Goal: Task Accomplishment & Management: Manage account settings

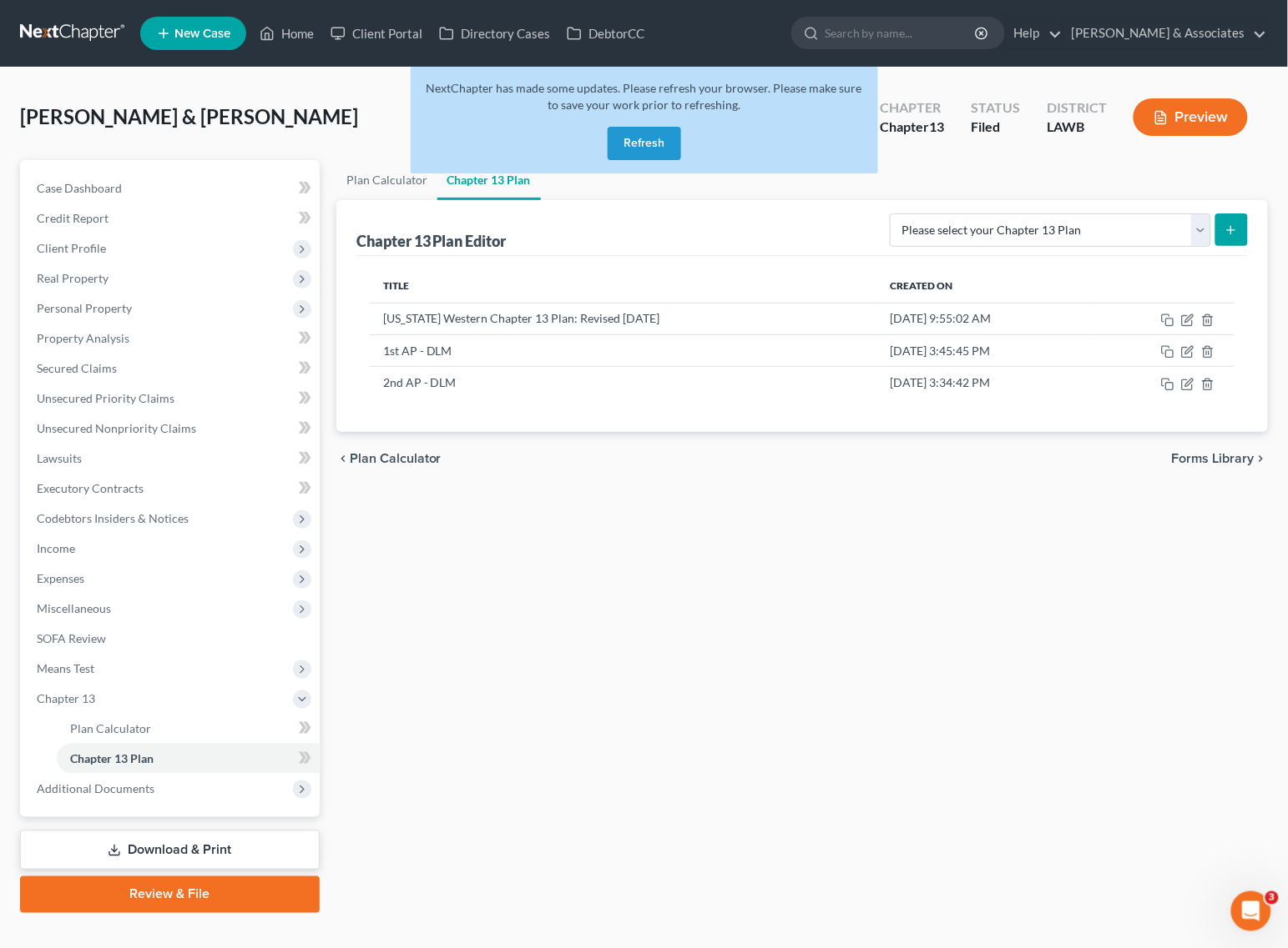
drag, startPoint x: 672, startPoint y: 152, endPoint x: 645, endPoint y: 137, distance: 30.9
click at [672, 152] on button "Refresh" at bounding box center [644, 143] width 73 height 33
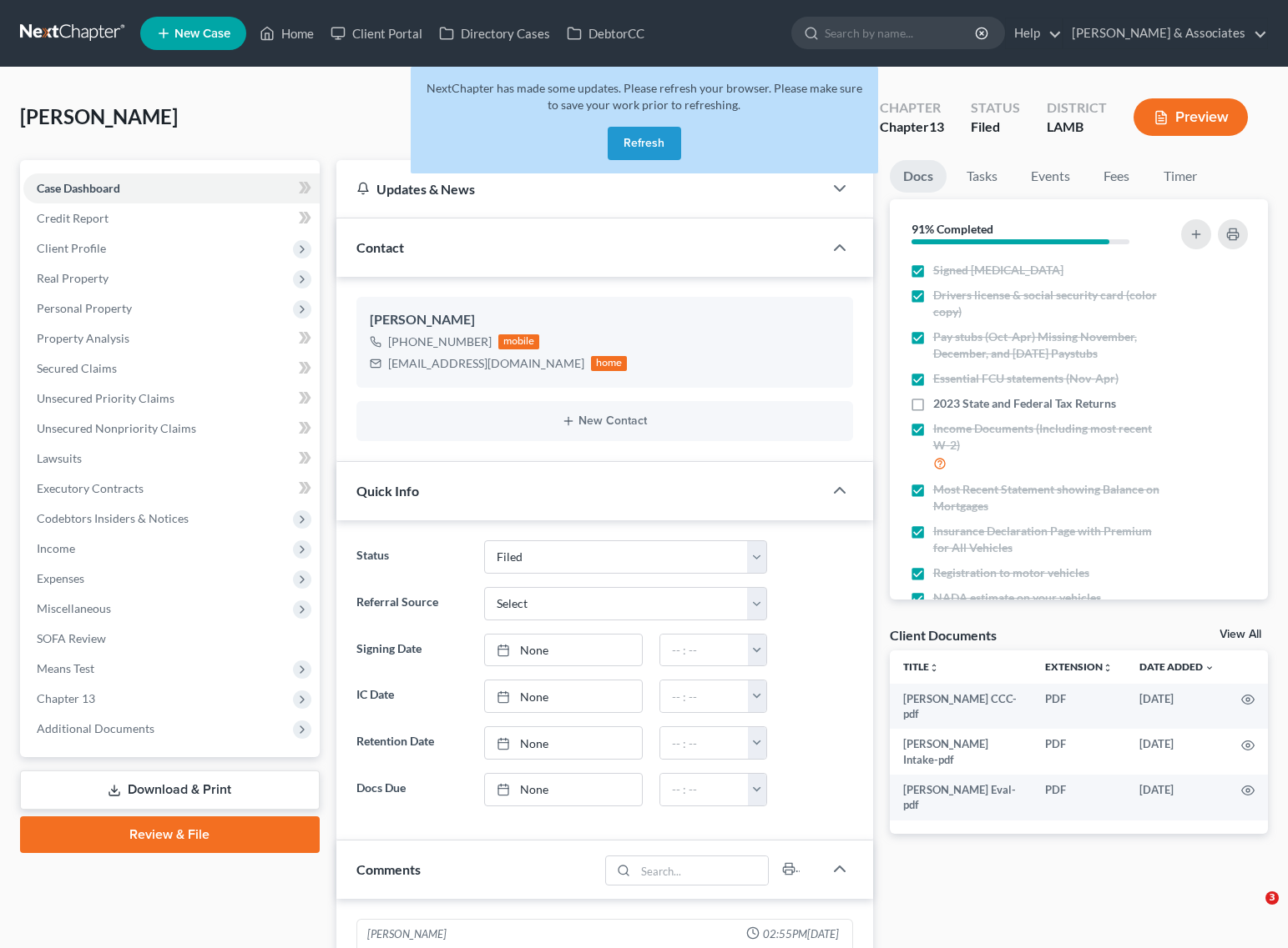
select select "8"
select select "0"
click at [652, 137] on button "Refresh" at bounding box center [644, 143] width 73 height 33
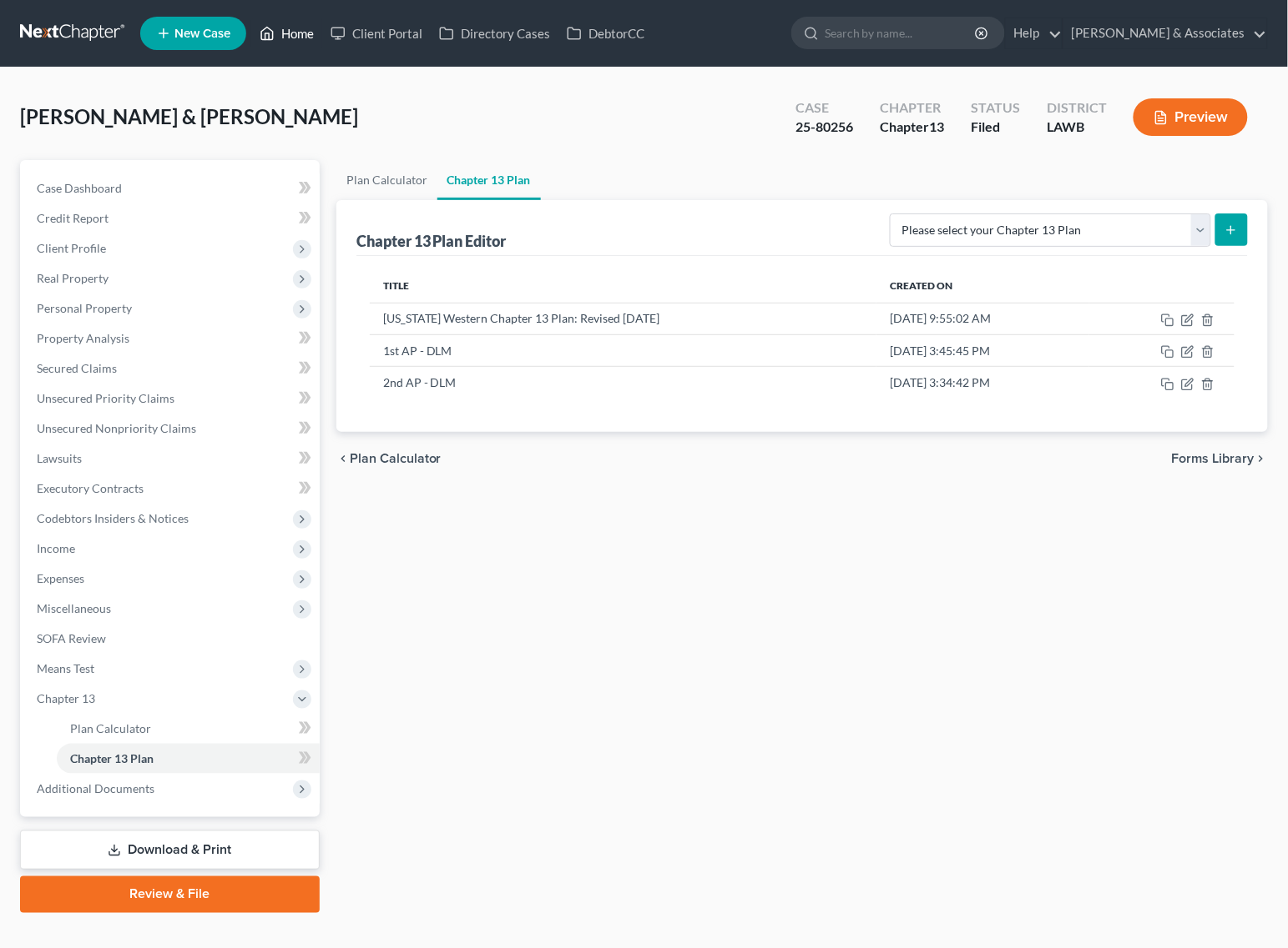
click at [288, 30] on link "Home" at bounding box center [286, 33] width 71 height 30
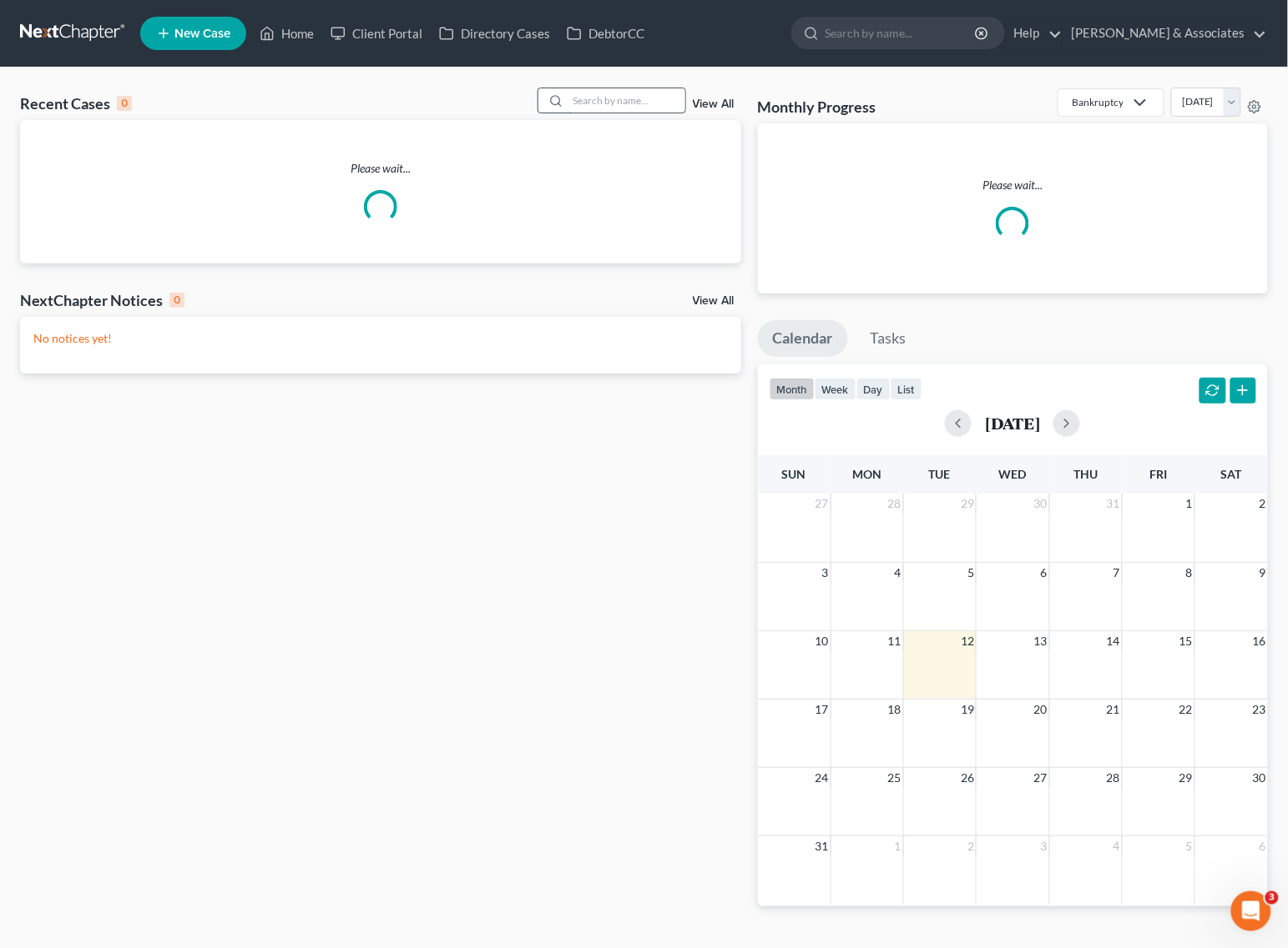
click at [643, 100] on input "search" at bounding box center [626, 100] width 117 height 25
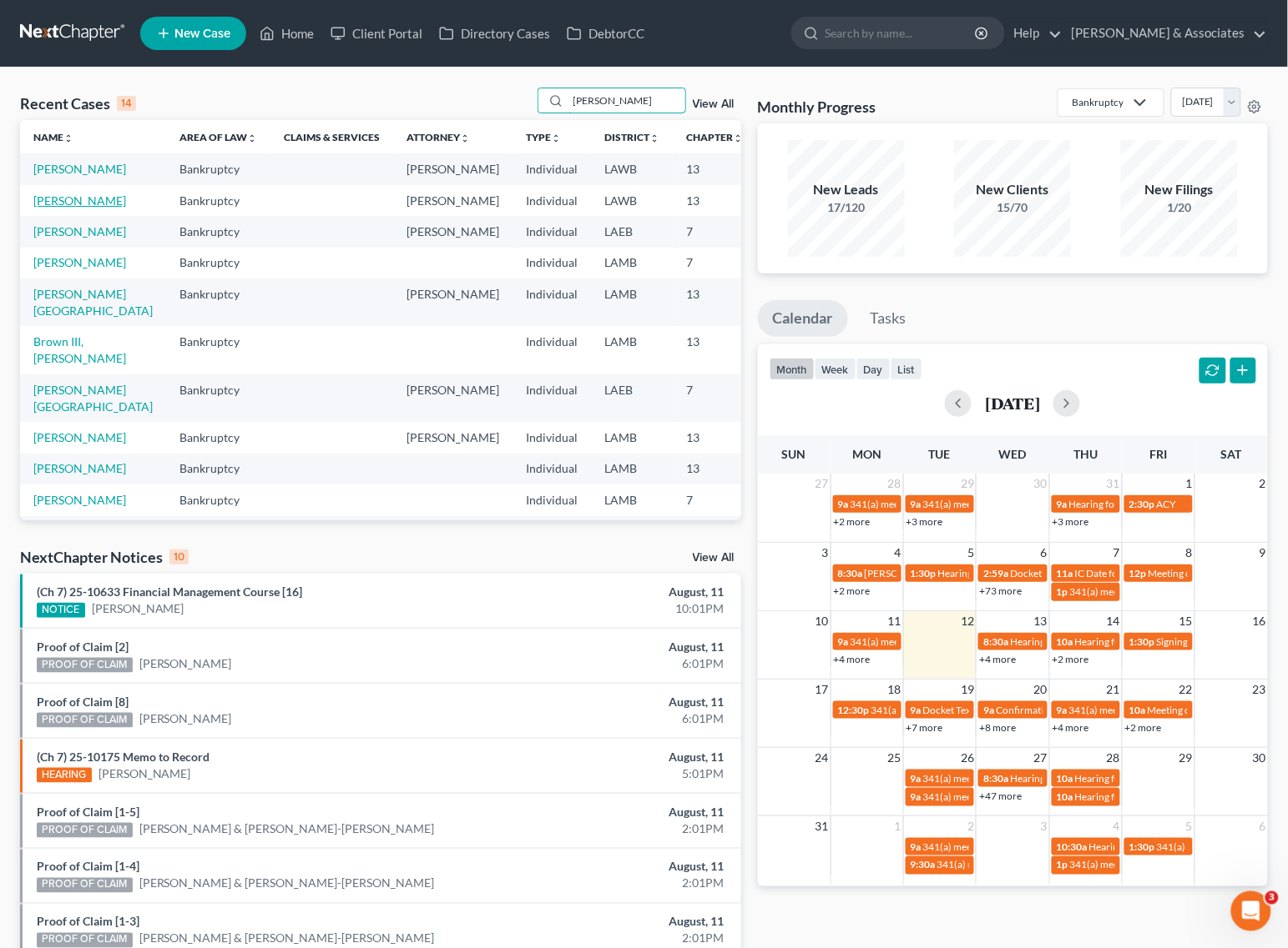
type input "[PERSON_NAME]"
click at [47, 208] on link "[PERSON_NAME]" at bounding box center [80, 200] width 93 height 14
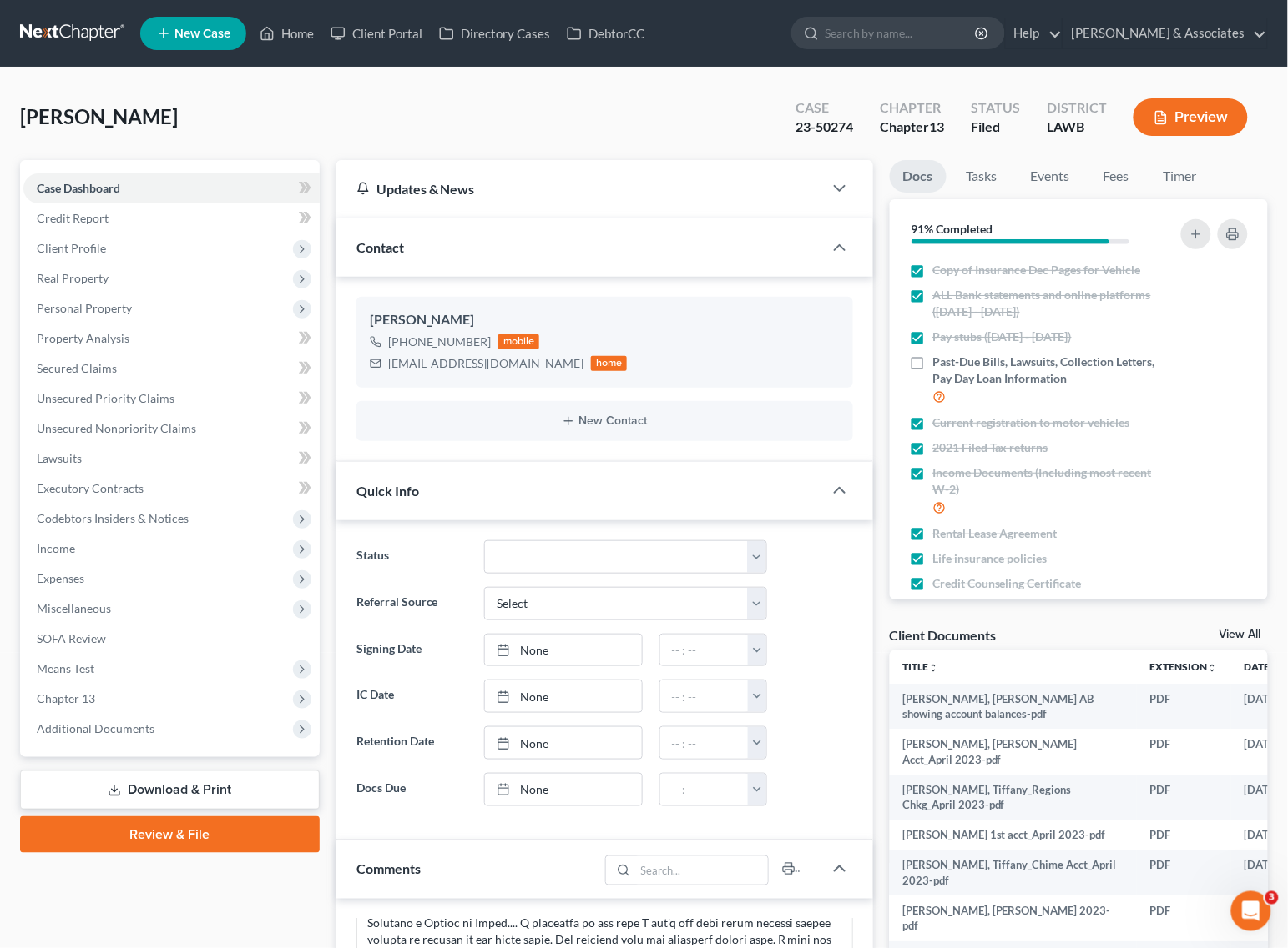
scroll to position [4658, 0]
click at [72, 245] on span "Client Profile" at bounding box center [71, 247] width 69 height 14
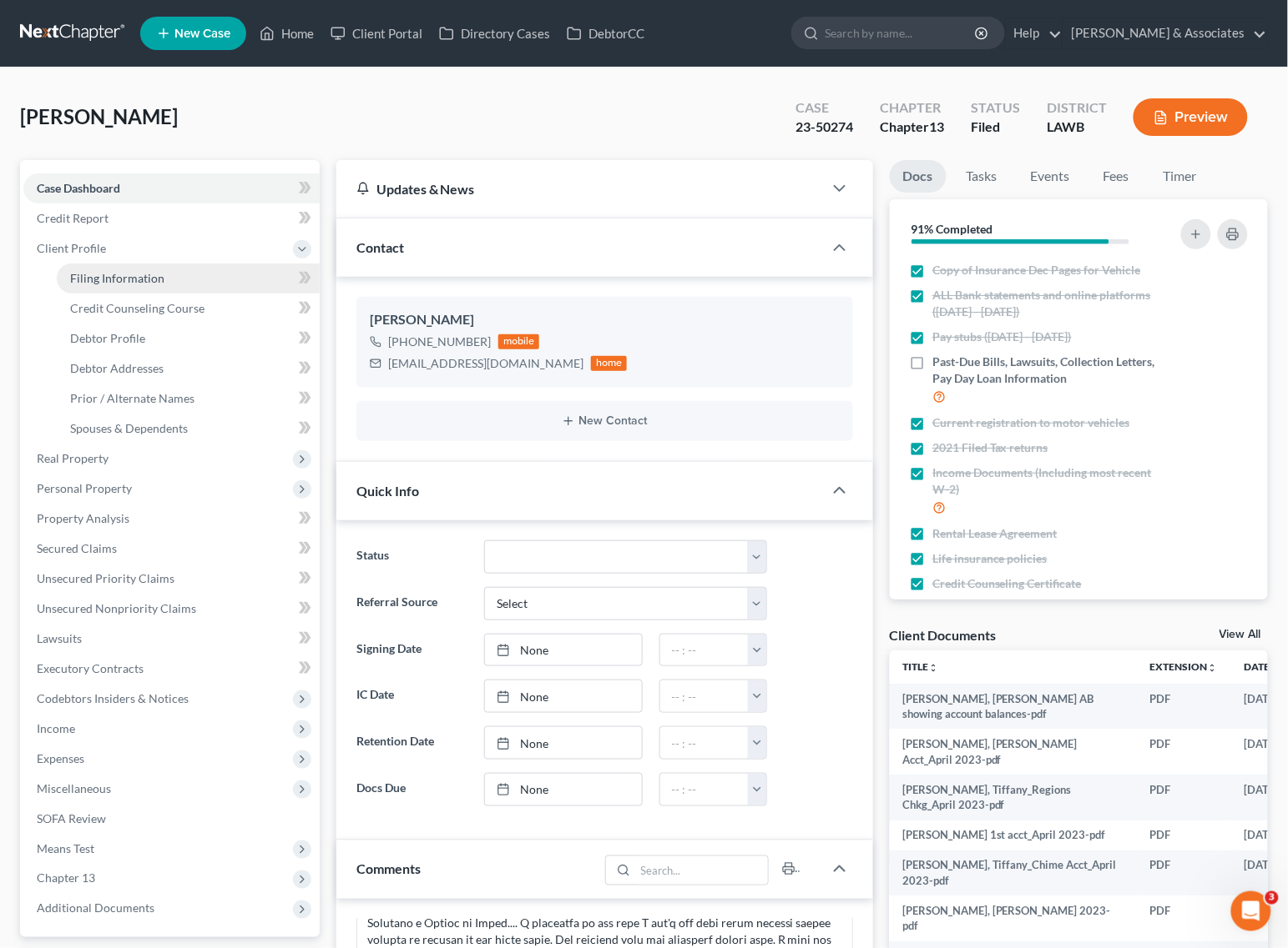
click at [80, 280] on span "Filing Information" at bounding box center [117, 278] width 94 height 14
select select "1"
select select "0"
select select "3"
select select "19"
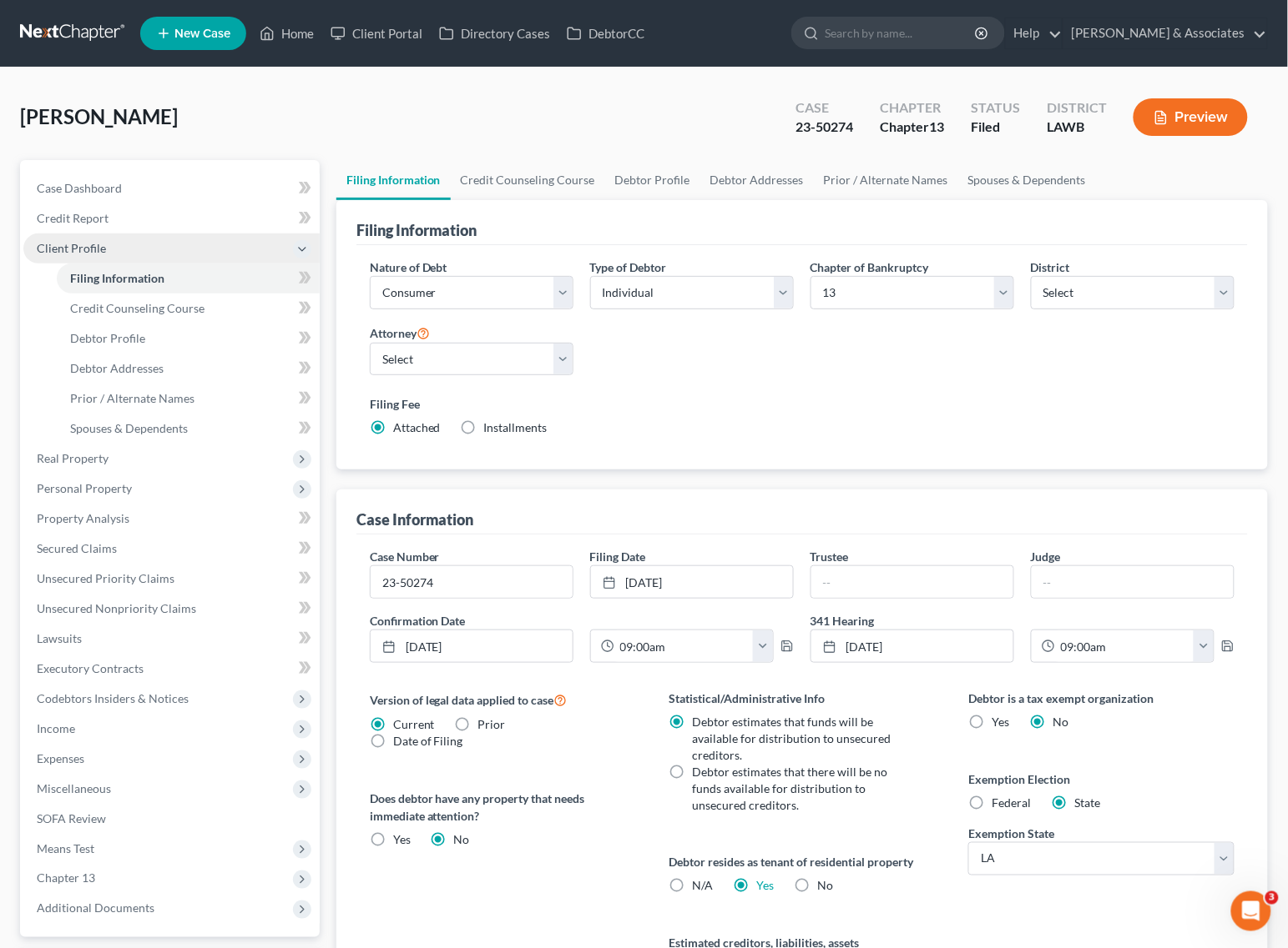
click at [81, 242] on span "Client Profile" at bounding box center [71, 247] width 69 height 14
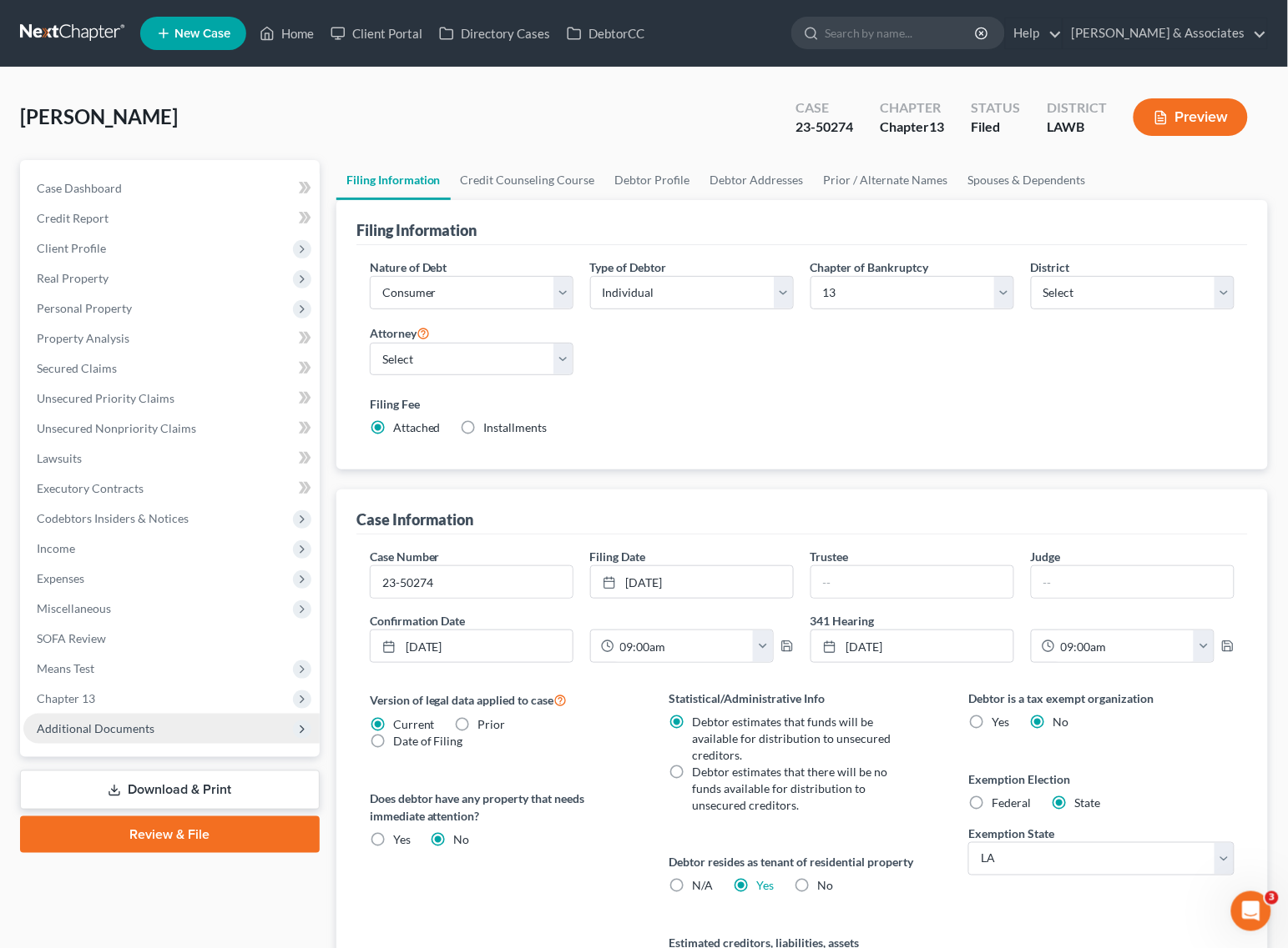
click at [108, 730] on span "Additional Documents" at bounding box center [96, 728] width 118 height 14
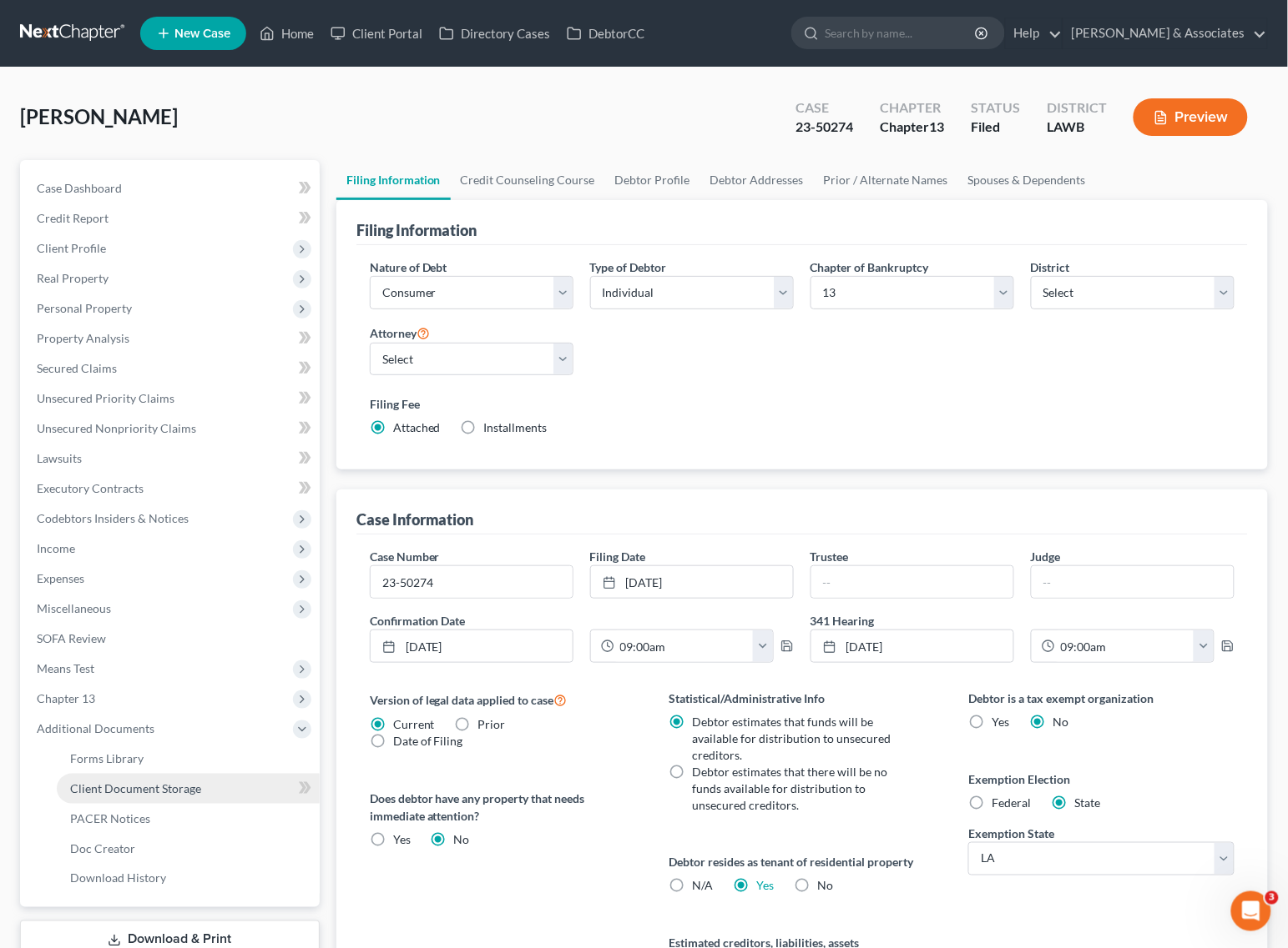
click at [113, 786] on span "Client Document Storage" at bounding box center [136, 788] width 131 height 14
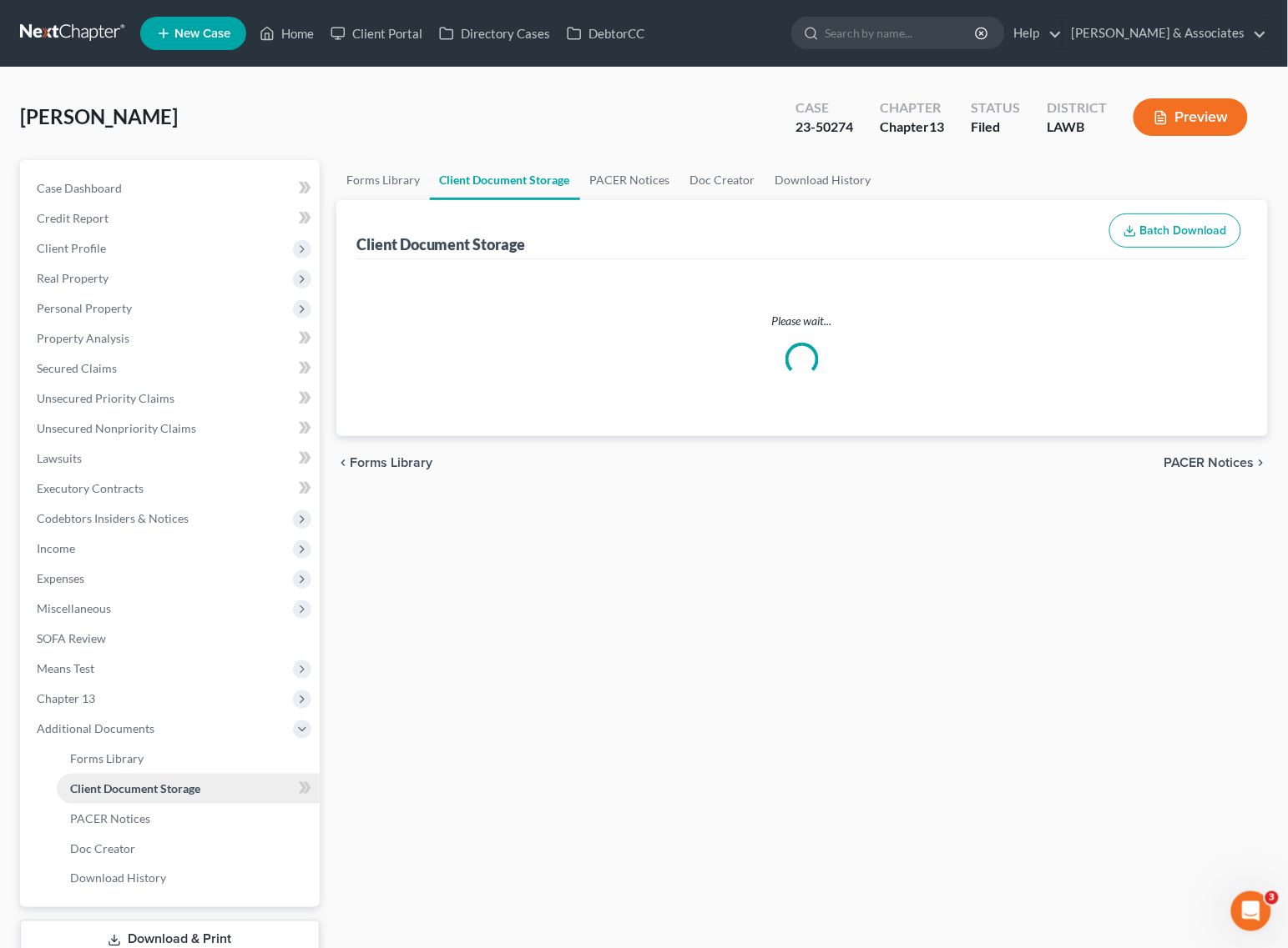
select select "9"
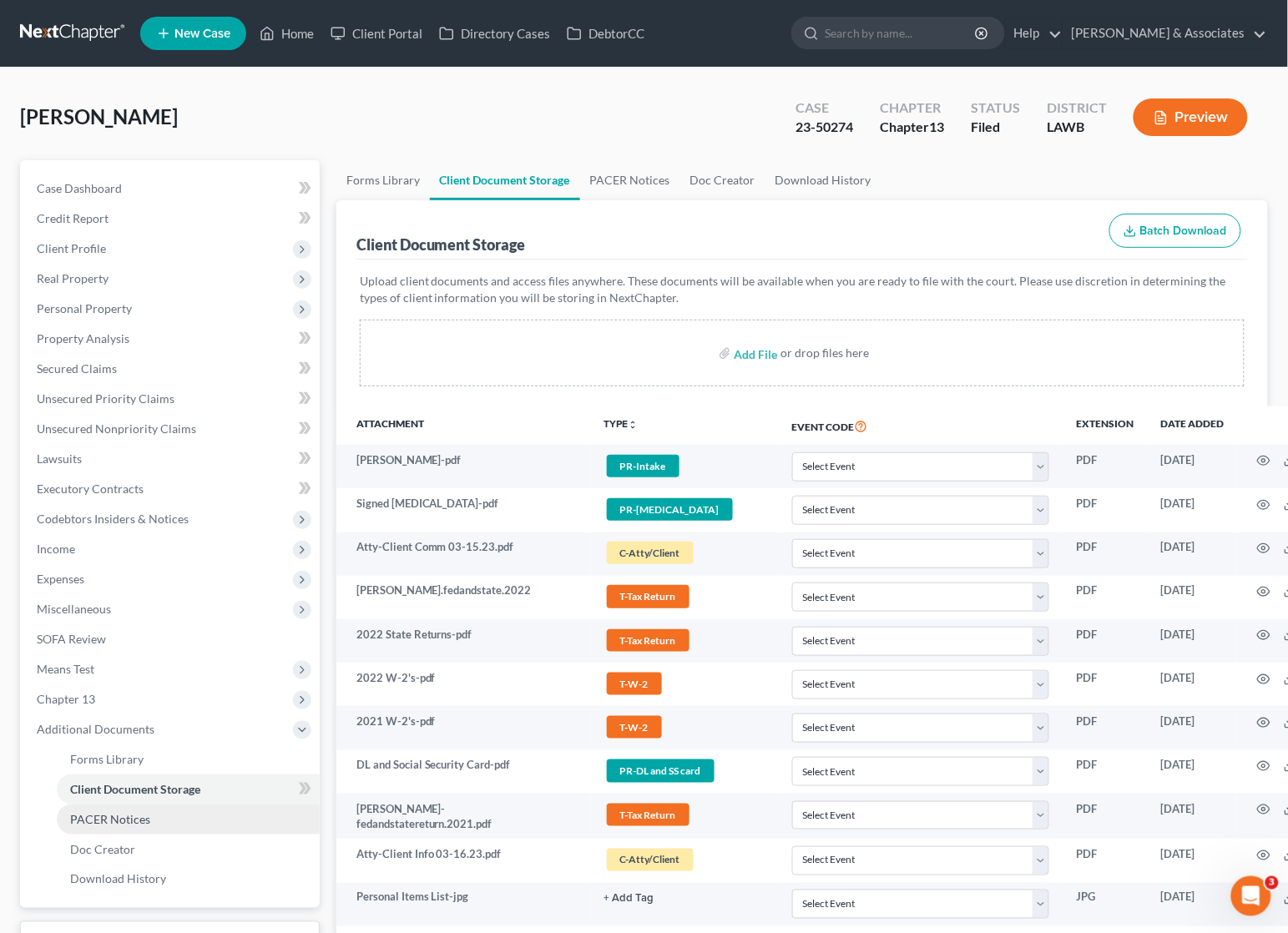
click at [107, 816] on span "PACER Notices" at bounding box center [110, 818] width 80 height 14
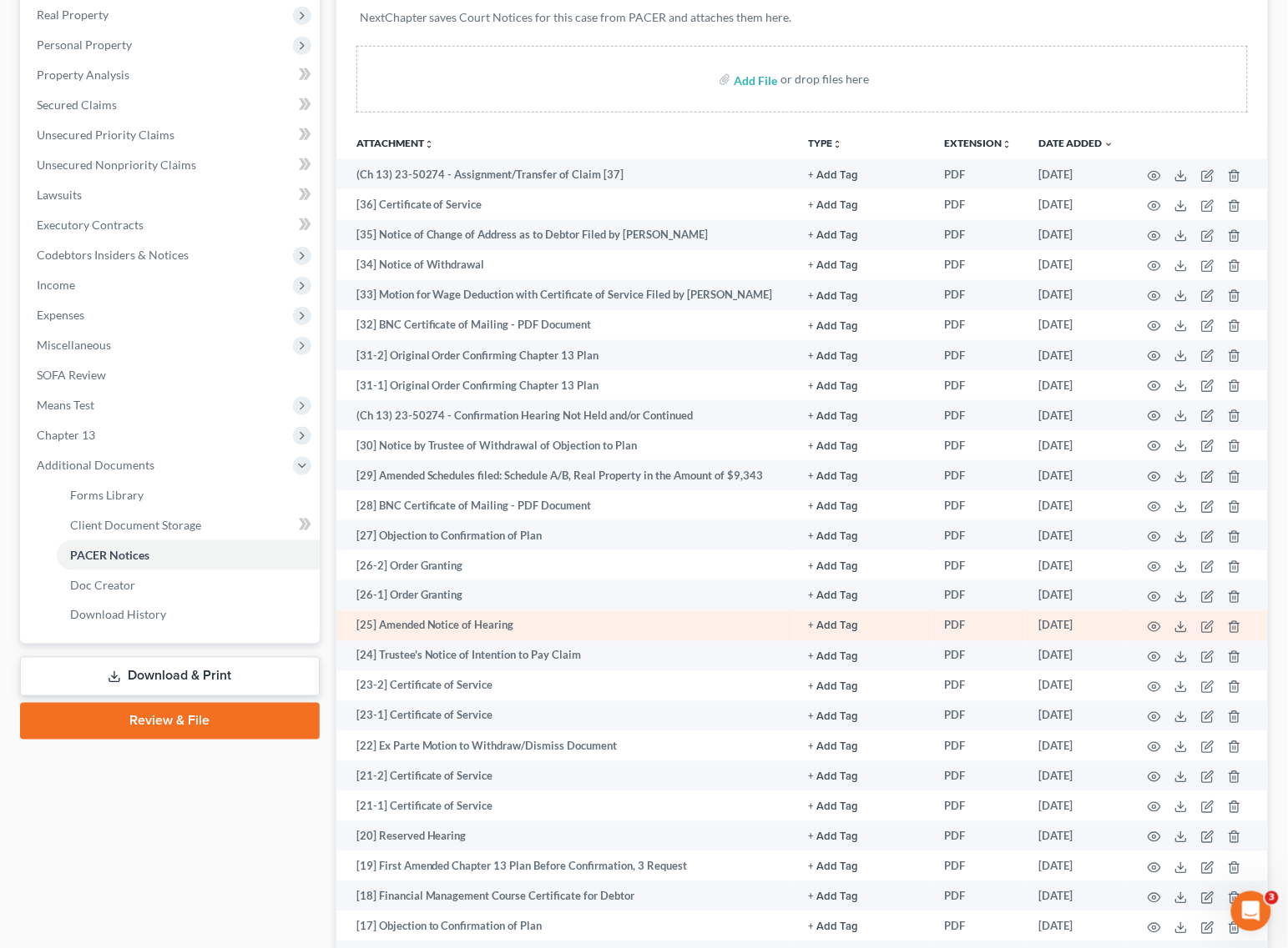
scroll to position [313, 0]
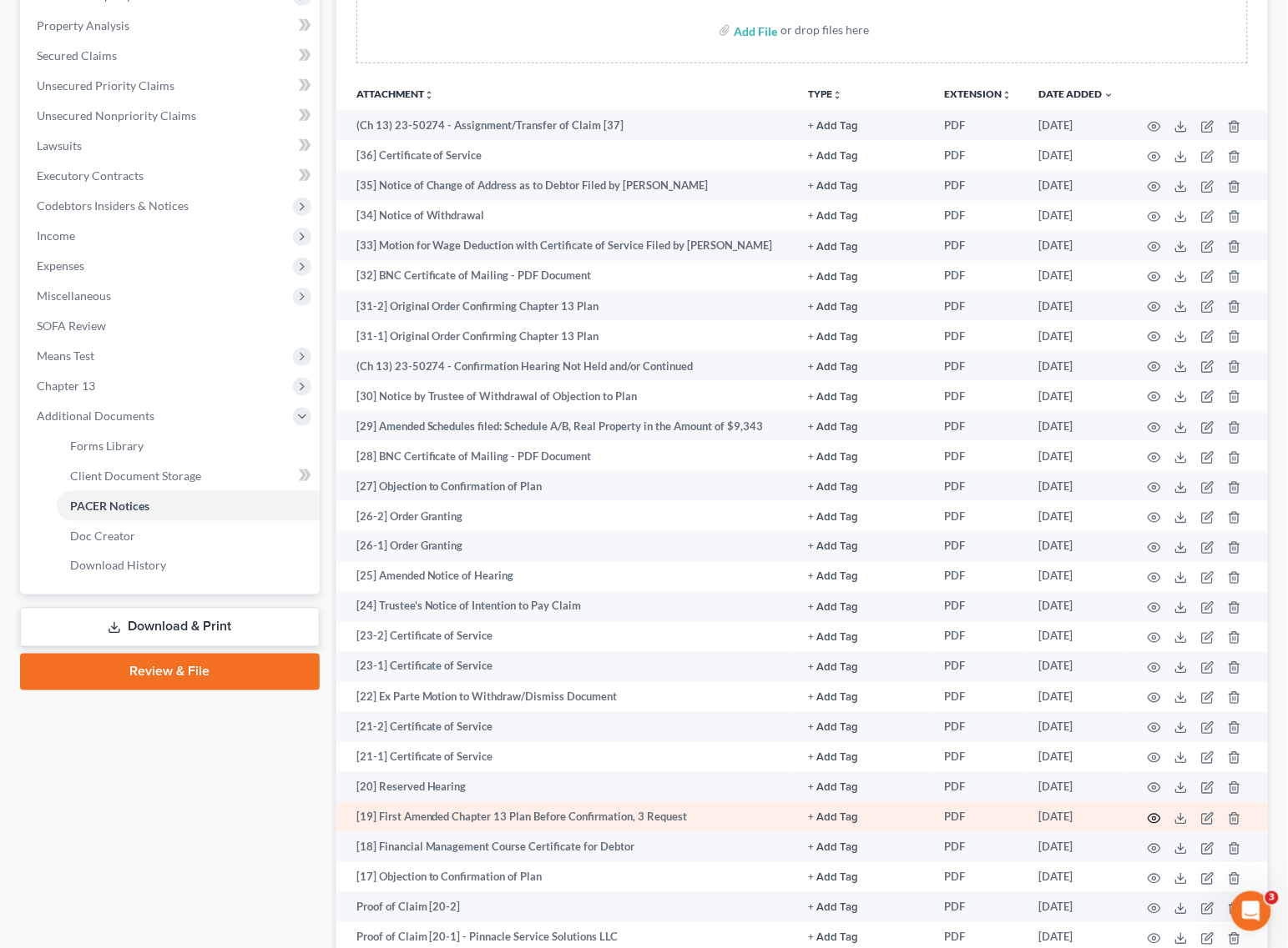
click at [1160, 818] on icon "button" at bounding box center [1154, 819] width 12 height 9
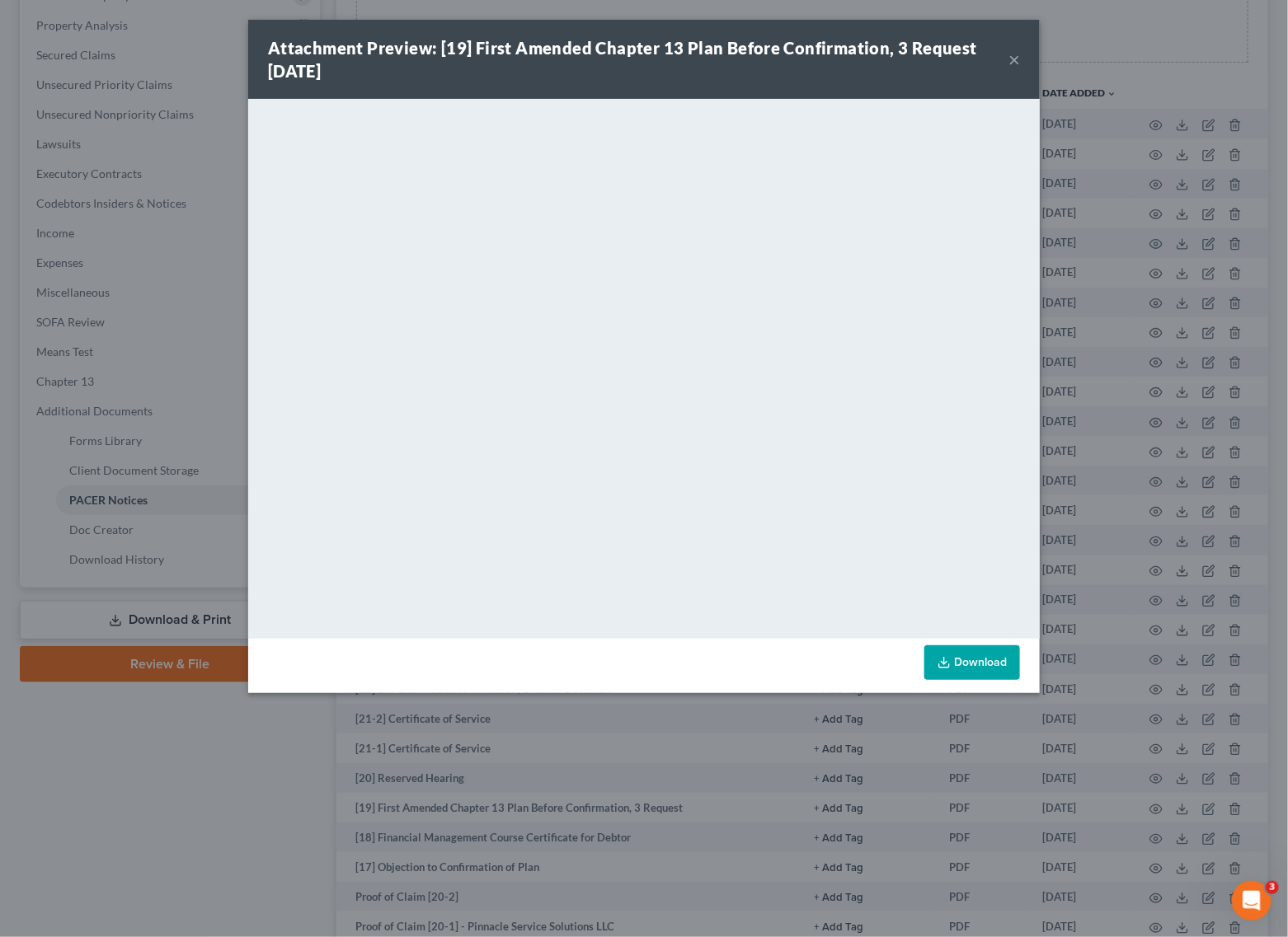
click at [1007, 56] on div "Attachment Preview: [19] First Amended Chapter 13 Plan Before Confirmation, 3 R…" at bounding box center [638, 59] width 741 height 46
click at [1014, 55] on button "×" at bounding box center [1014, 59] width 11 height 20
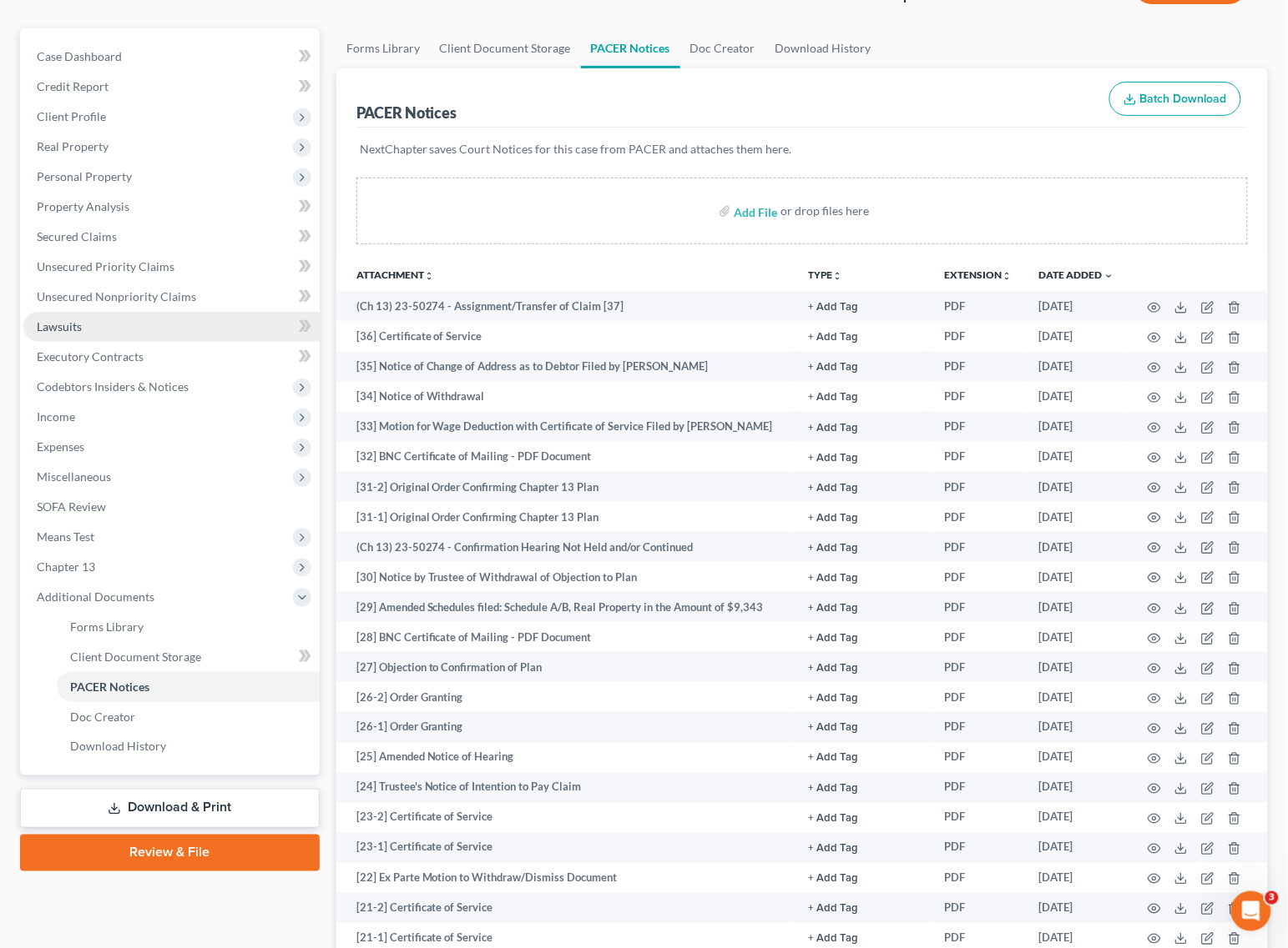
scroll to position [0, 0]
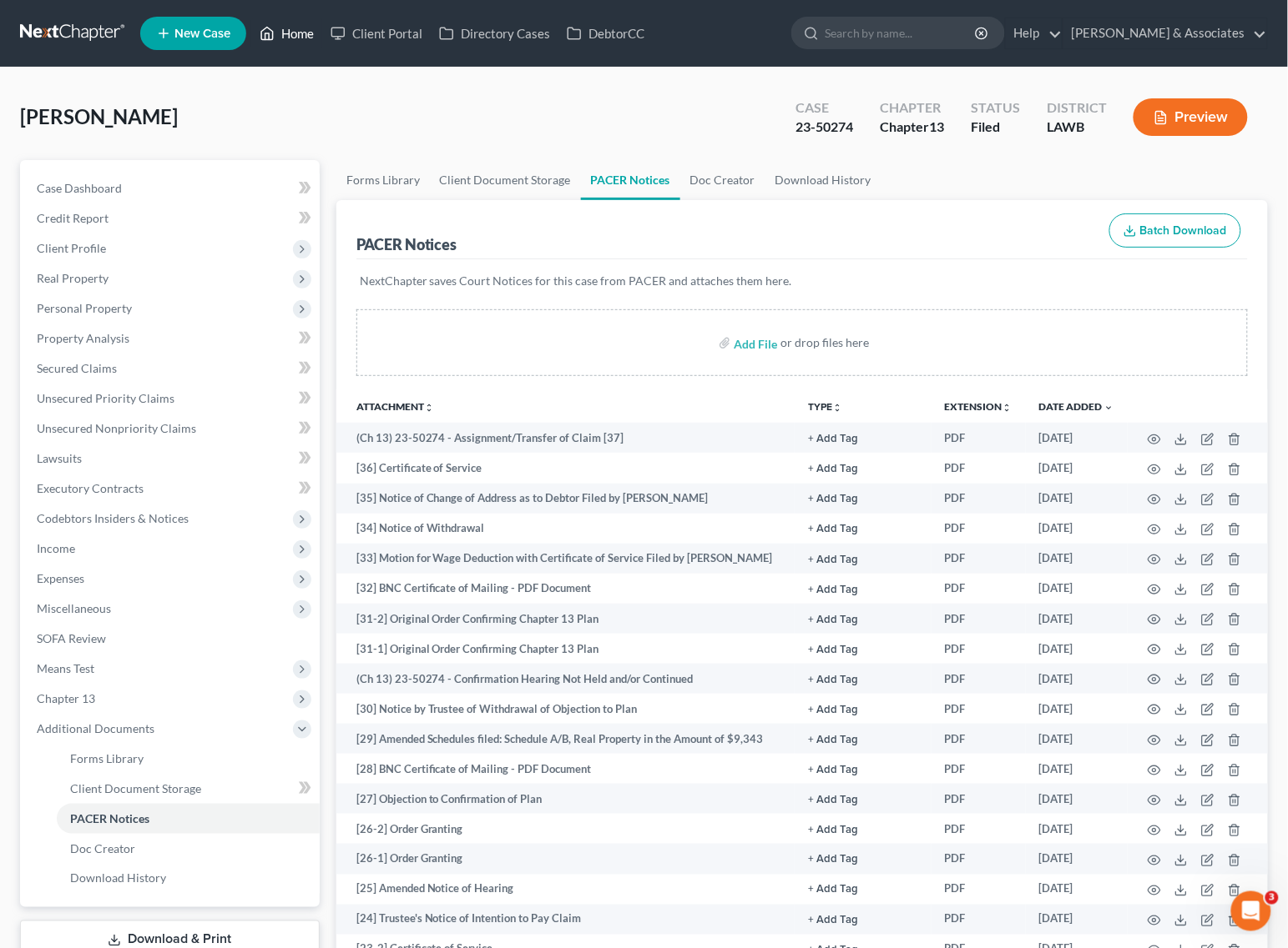
click at [294, 40] on link "Home" at bounding box center [286, 33] width 71 height 30
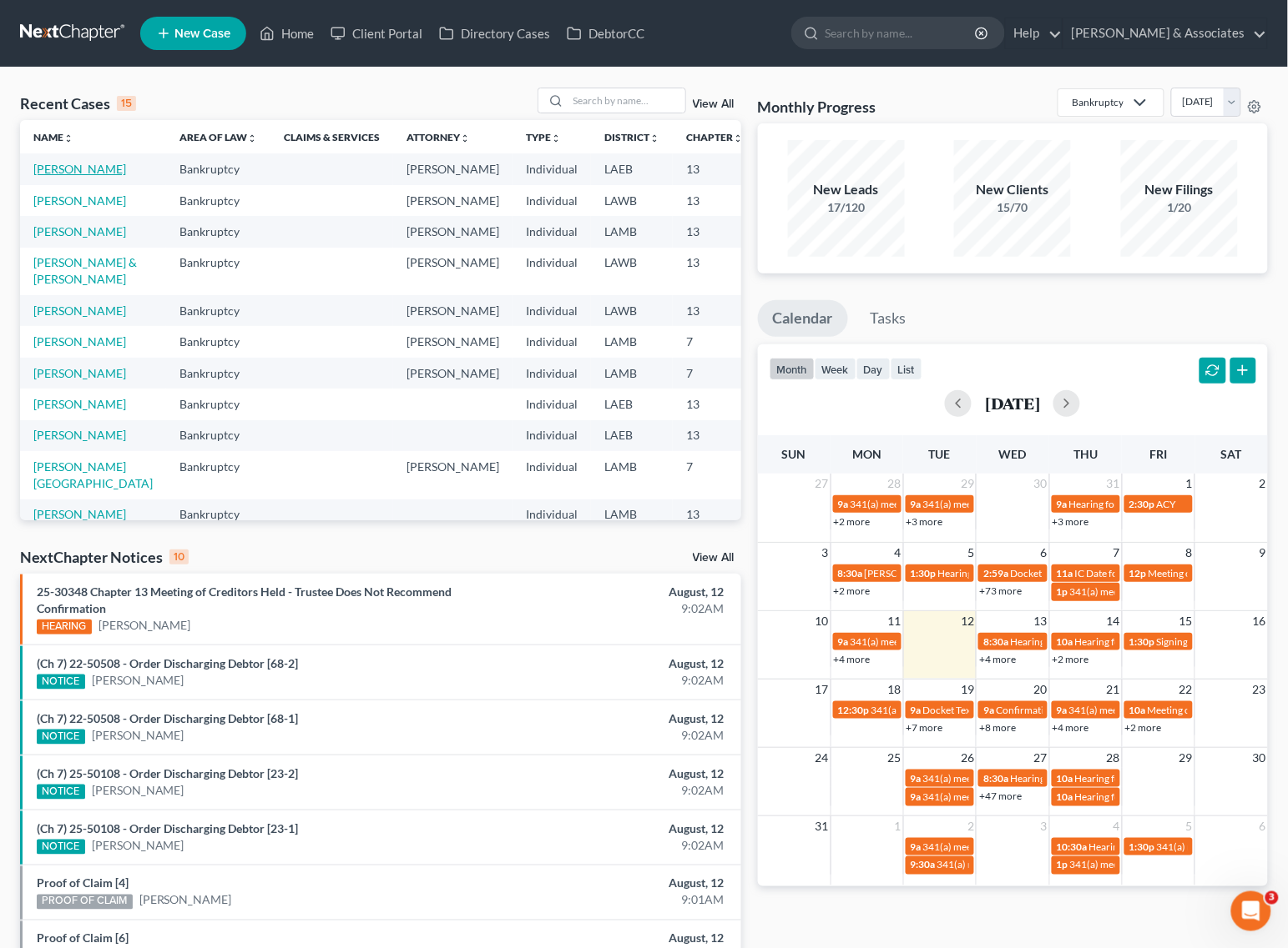
click at [50, 169] on link "[PERSON_NAME]" at bounding box center [80, 169] width 93 height 14
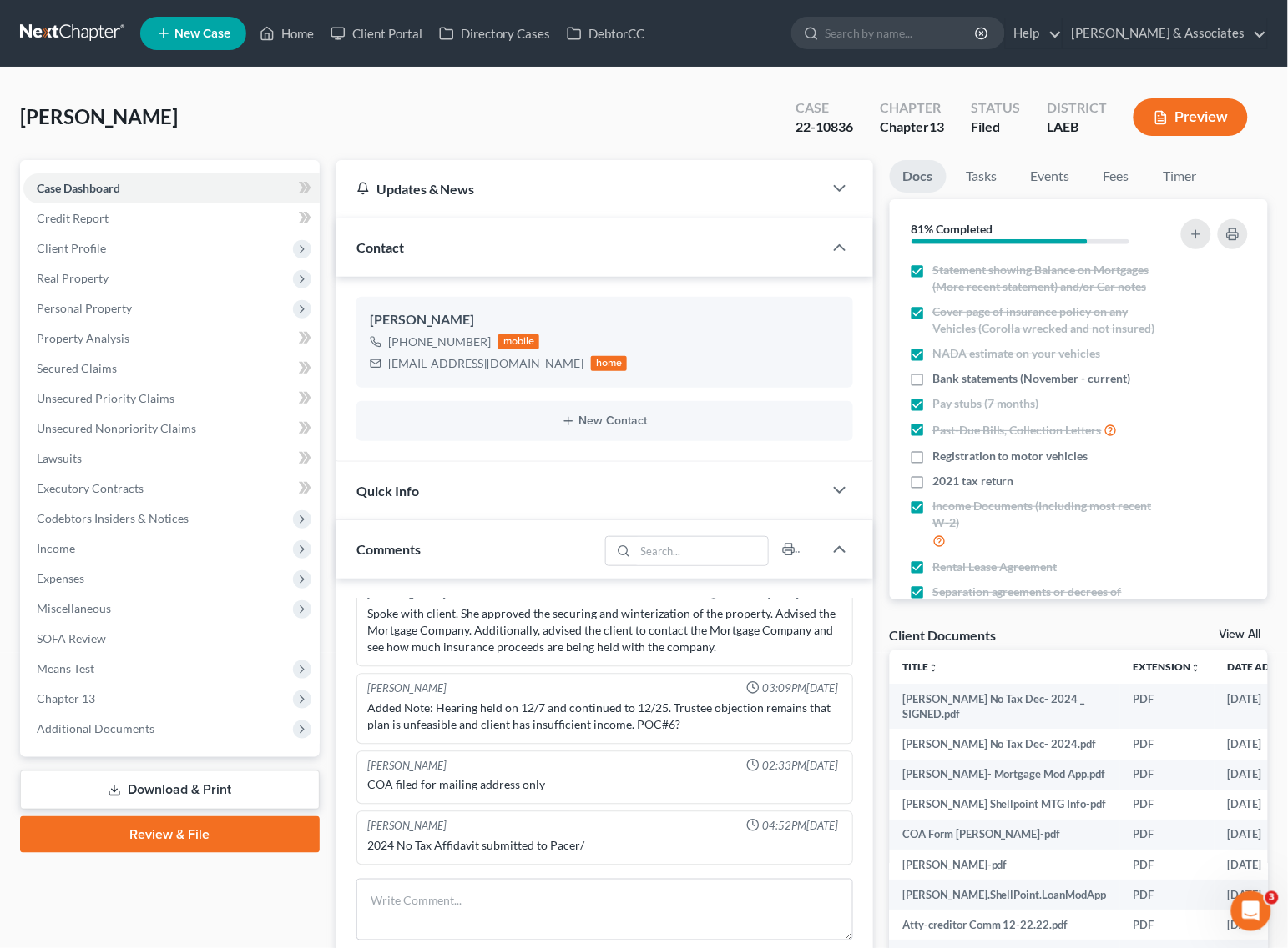
scroll to position [3313, 0]
click at [110, 728] on span "Additional Documents" at bounding box center [96, 728] width 118 height 14
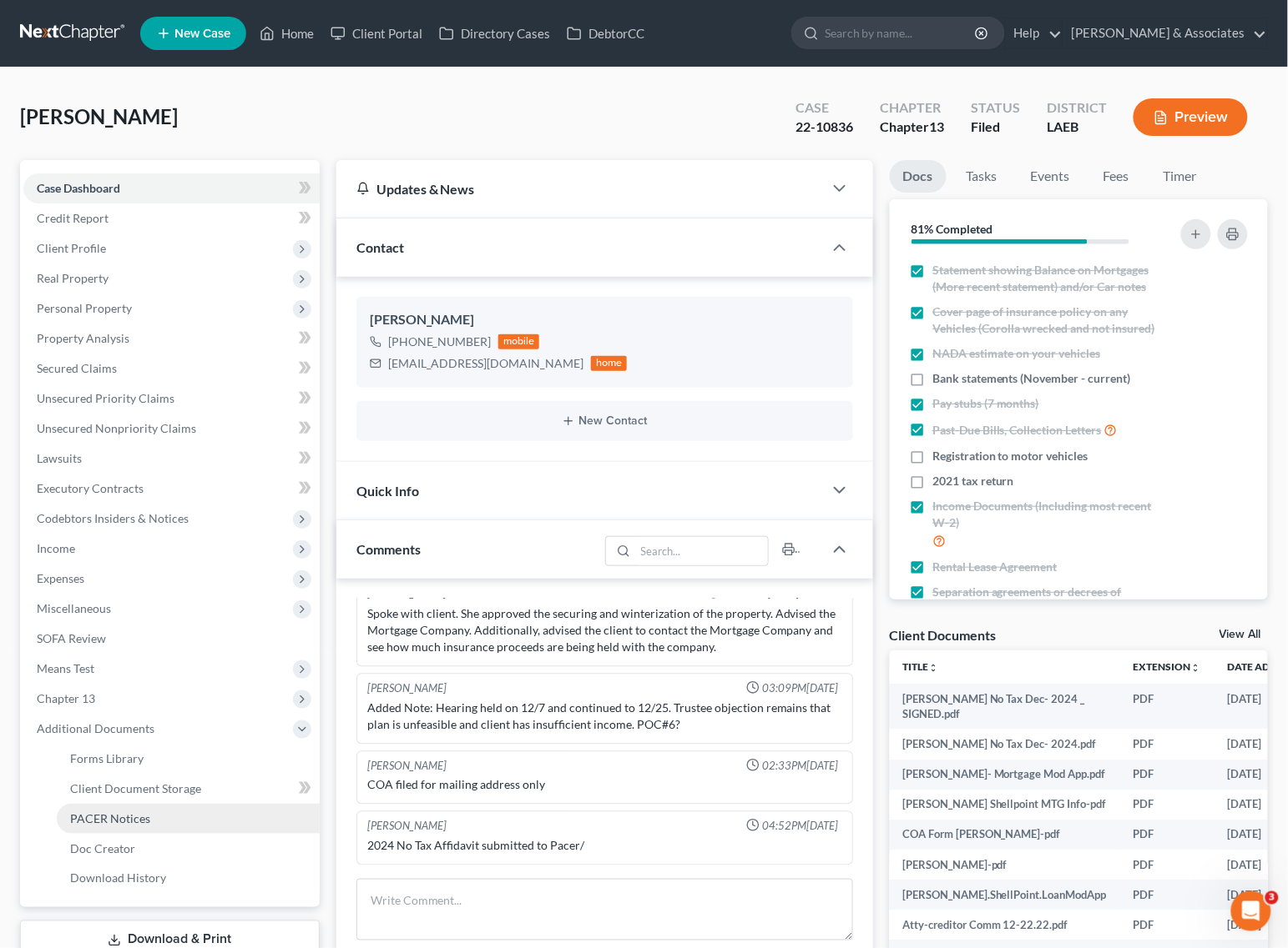
click at [111, 827] on link "PACER Notices" at bounding box center [188, 819] width 263 height 30
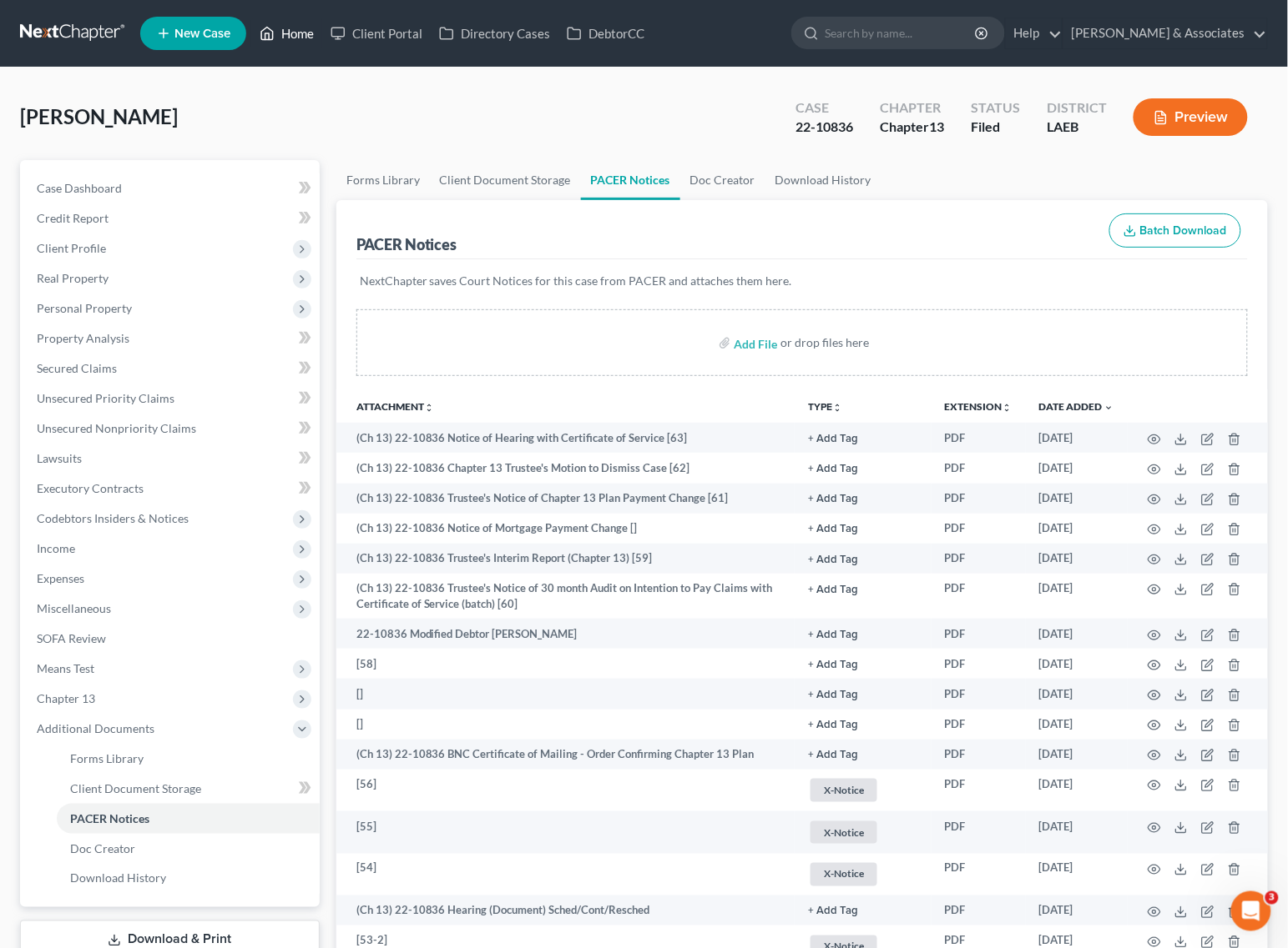
drag, startPoint x: 280, startPoint y: 38, endPoint x: 412, endPoint y: 57, distance: 133.4
click at [280, 38] on link "Home" at bounding box center [286, 33] width 71 height 30
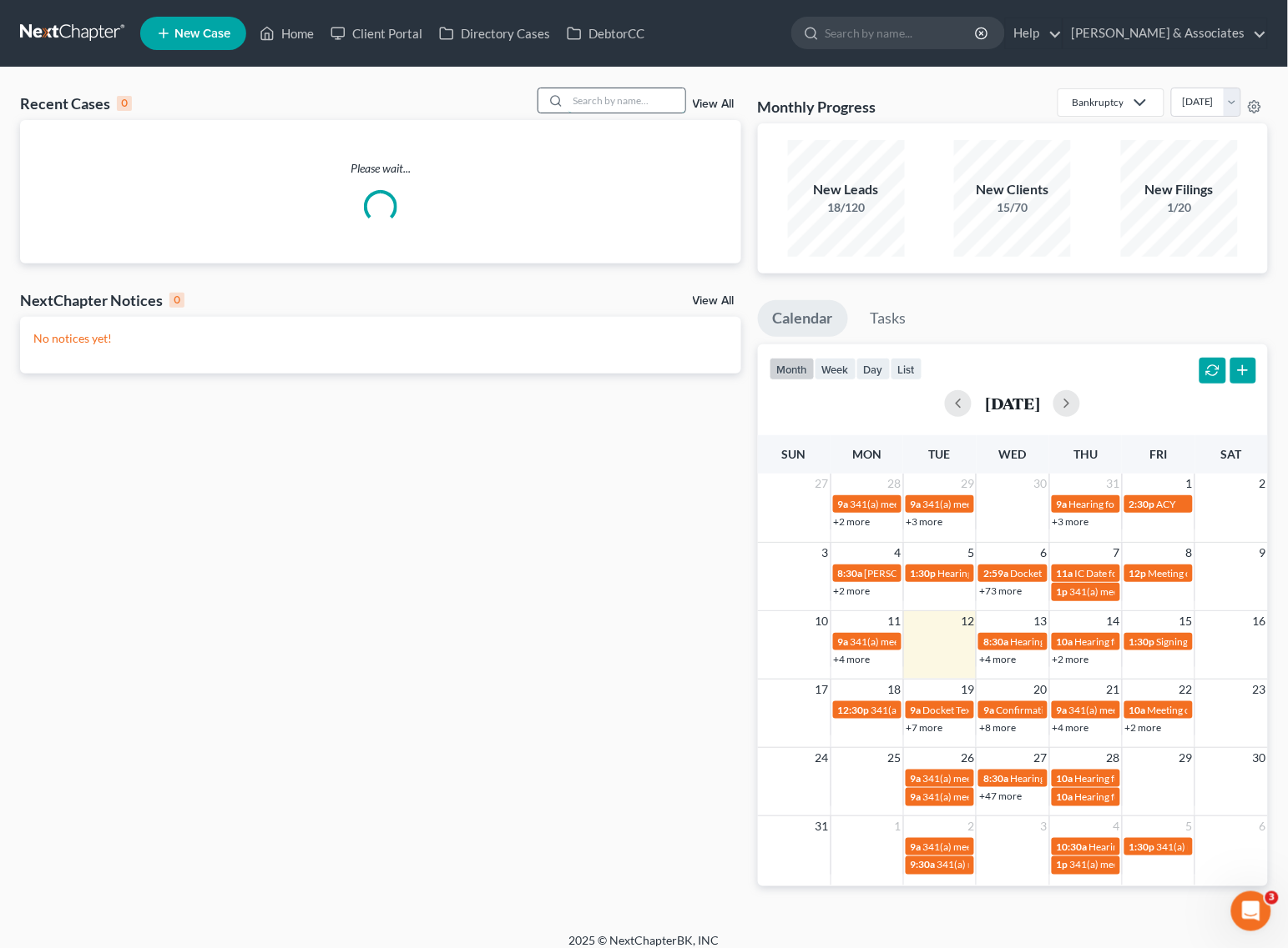
click at [630, 96] on input "search" at bounding box center [626, 100] width 117 height 25
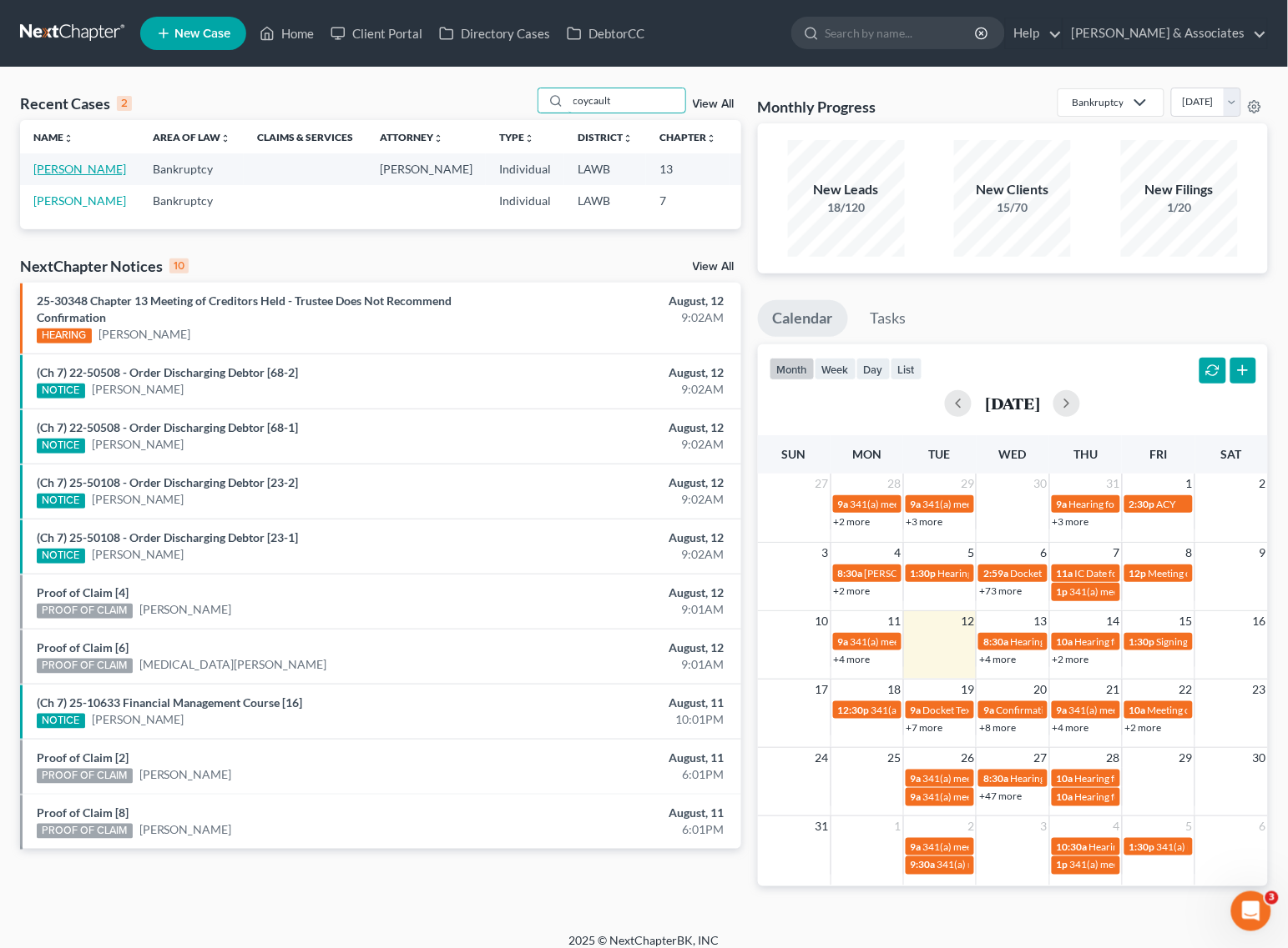
type input "coycault"
click at [63, 167] on link "[PERSON_NAME]" at bounding box center [80, 169] width 93 height 14
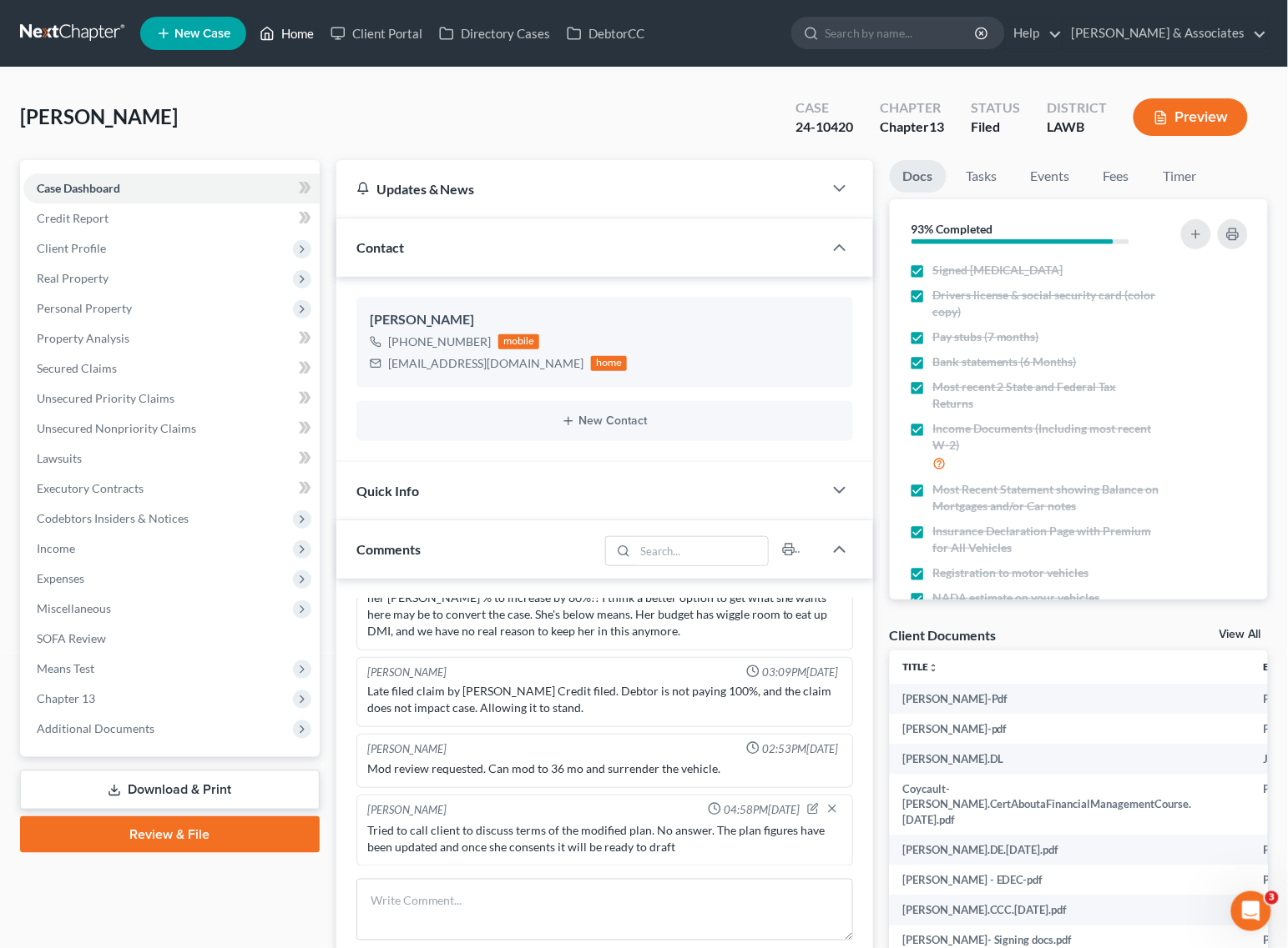
drag, startPoint x: 285, startPoint y: 14, endPoint x: 285, endPoint y: 30, distance: 16.0
click at [285, 14] on ul "New Case Home Client Portal Directory Cases DebtorCC - No Result - See all resu…" at bounding box center [704, 33] width 1128 height 44
click at [285, 42] on link "Home" at bounding box center [286, 33] width 71 height 30
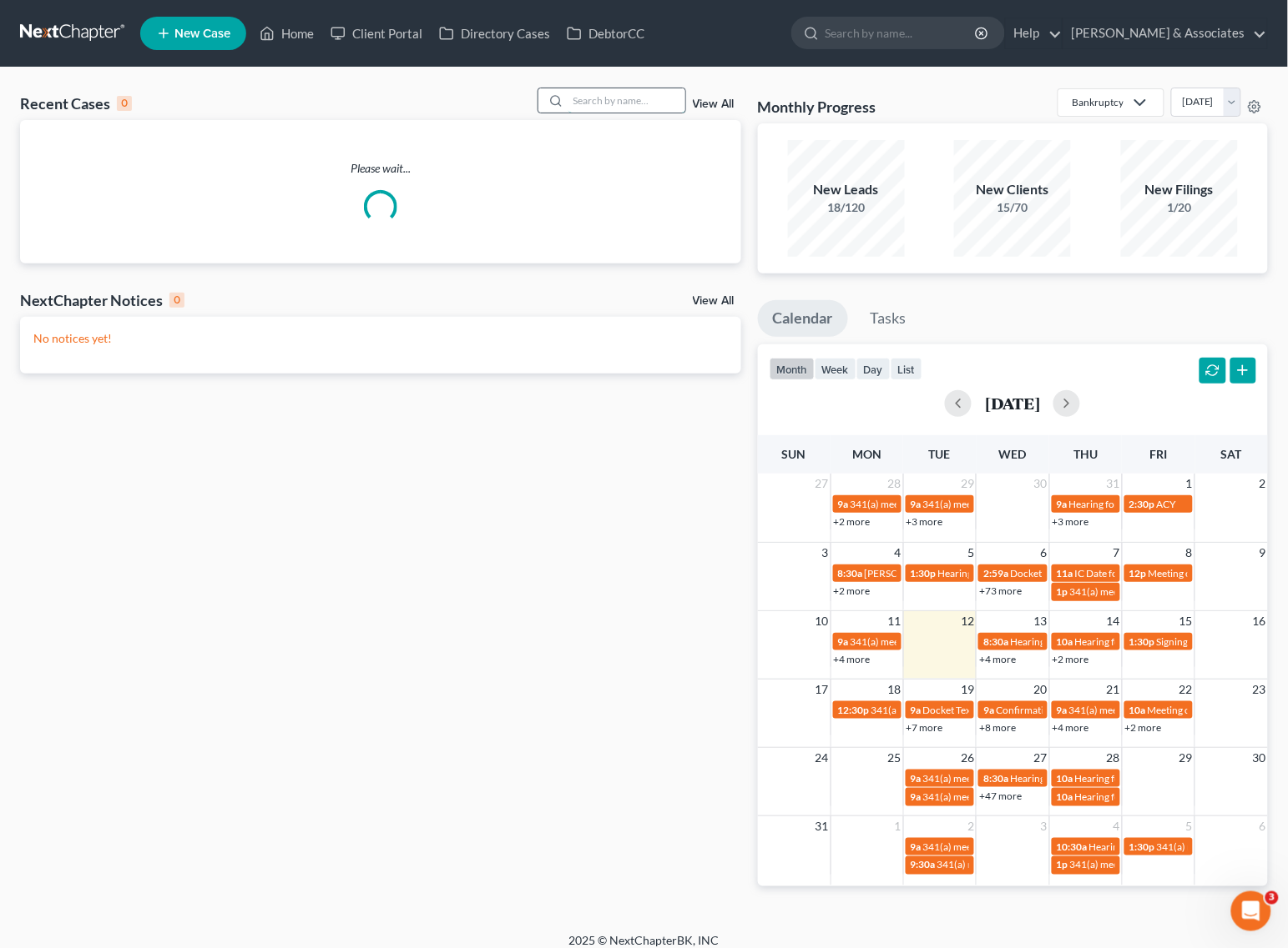
click at [622, 93] on input "search" at bounding box center [626, 100] width 117 height 25
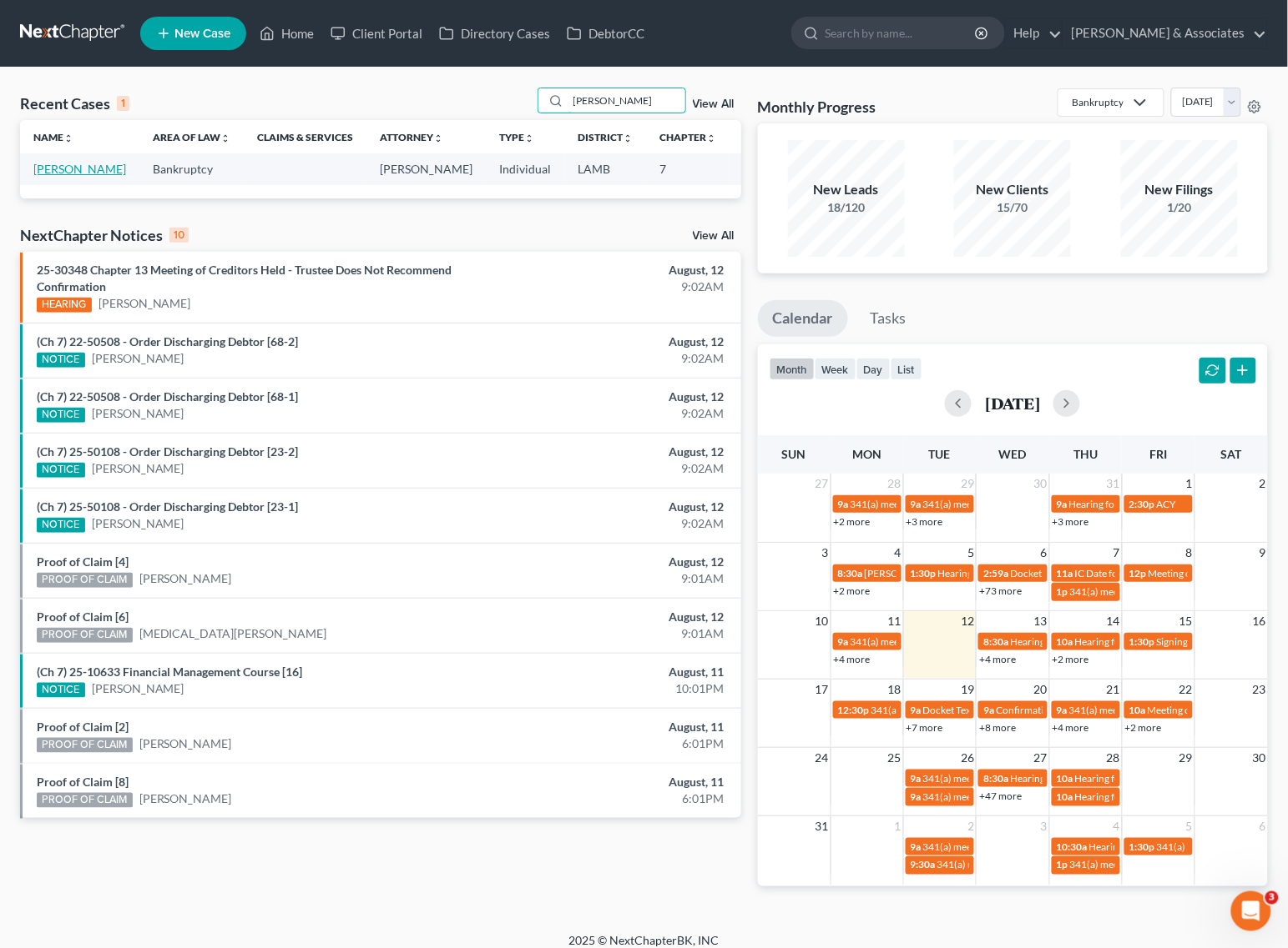
type input "[PERSON_NAME]"
click at [38, 172] on link "[PERSON_NAME]" at bounding box center [80, 169] width 93 height 14
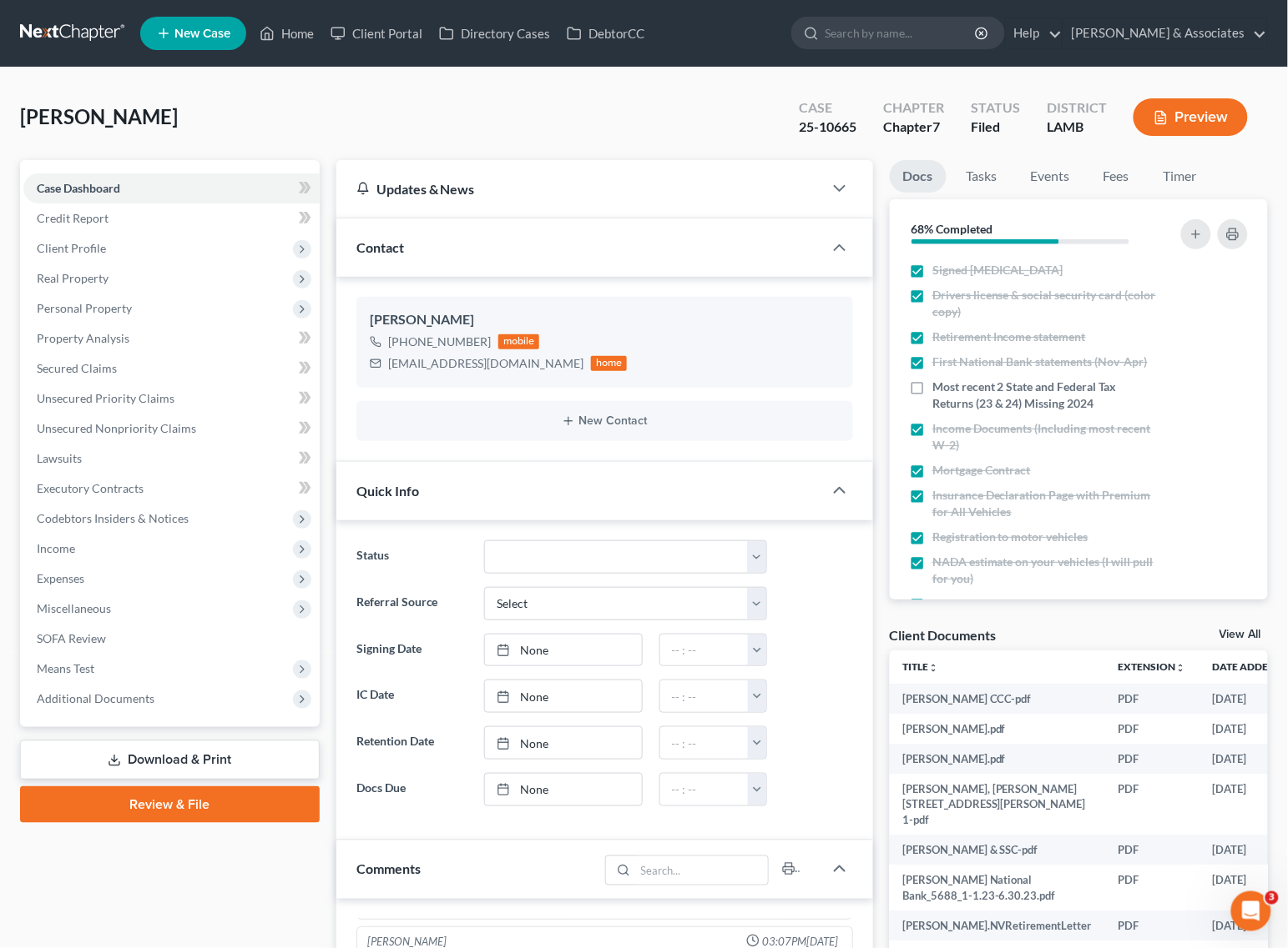
scroll to position [1322, 0]
click at [94, 711] on span "Additional Documents" at bounding box center [172, 700] width 296 height 30
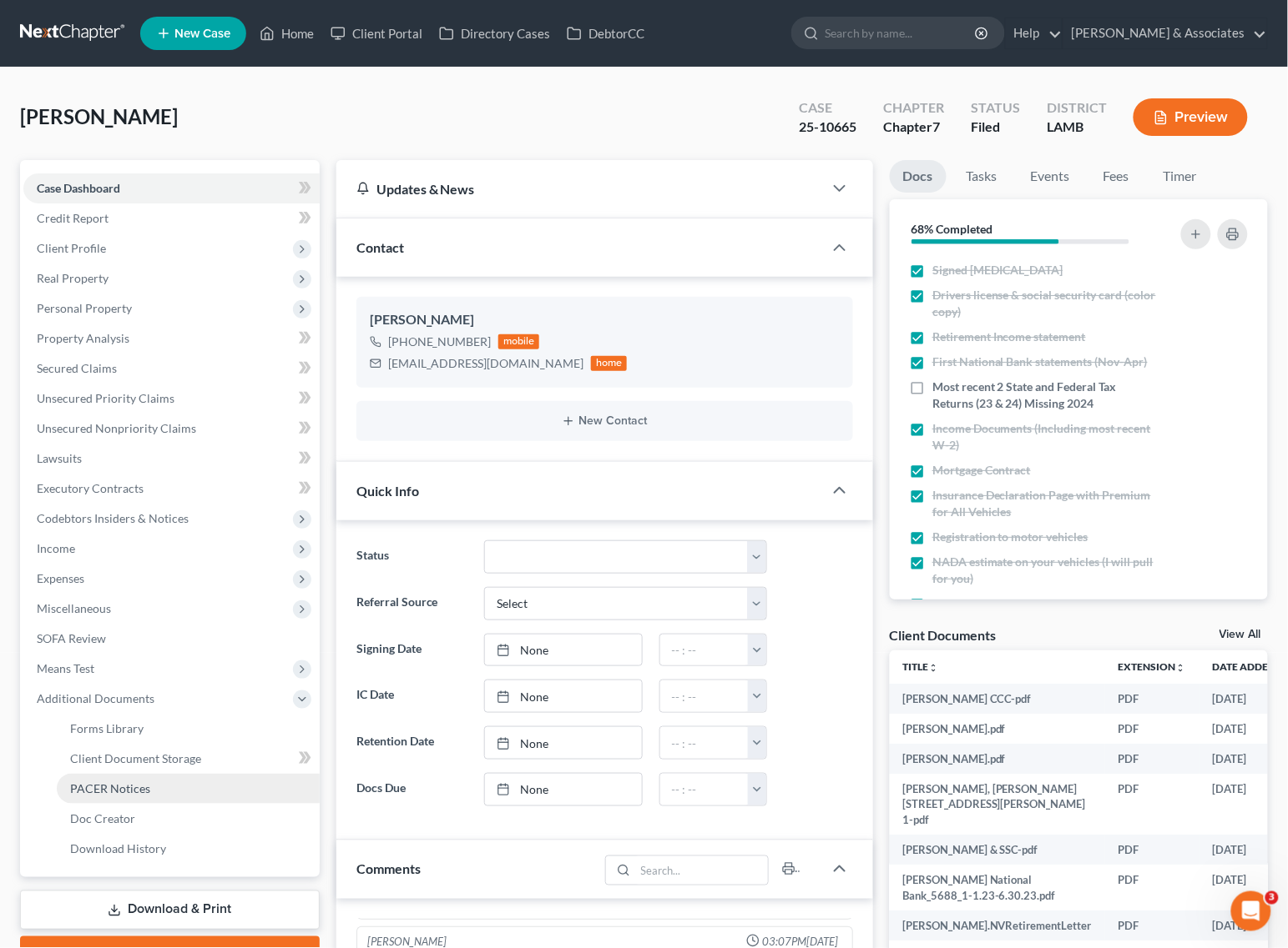
click at [81, 781] on span "PACER Notices" at bounding box center [110, 788] width 80 height 14
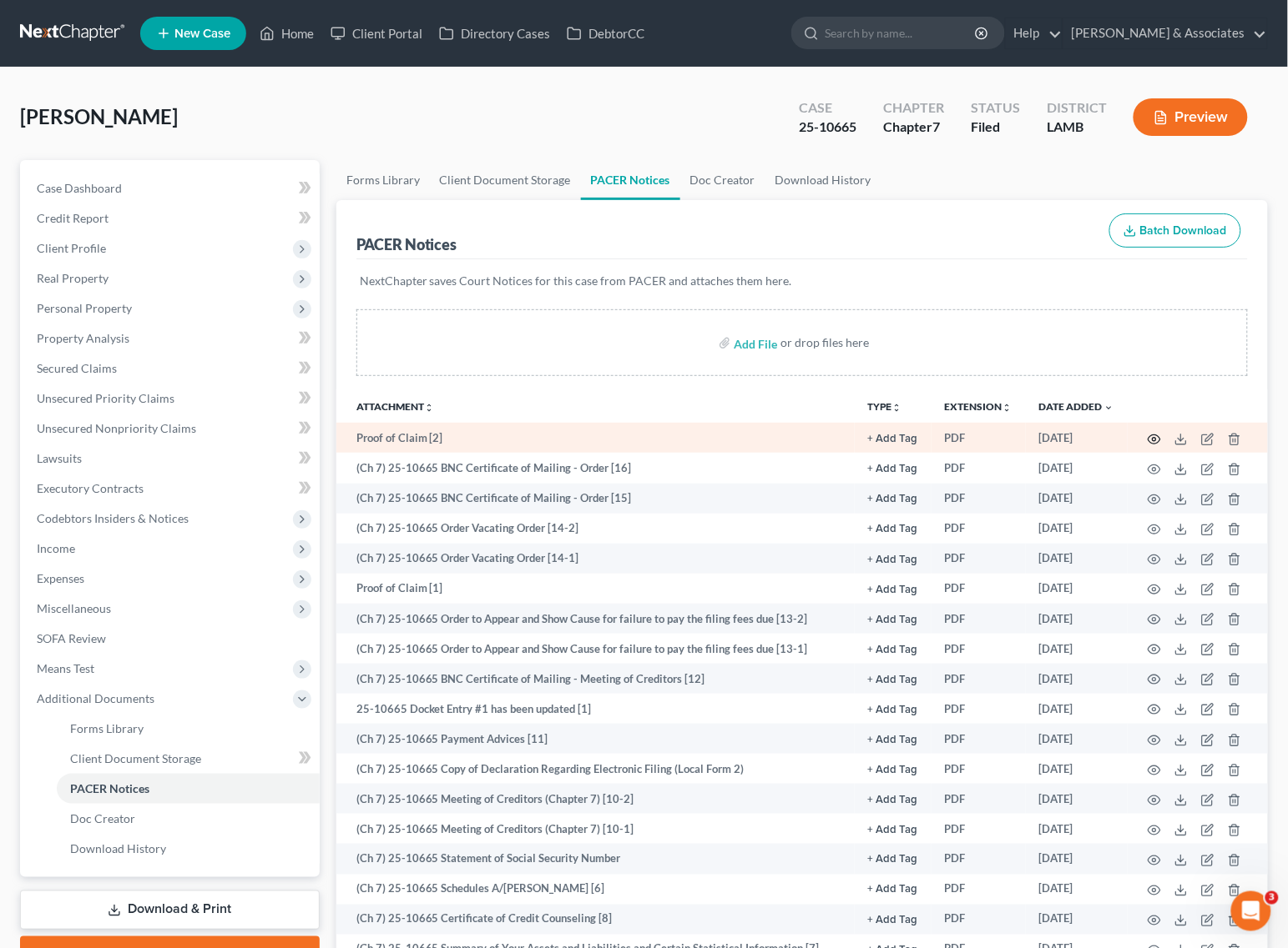
click at [1156, 438] on circle "button" at bounding box center [1154, 440] width 4 height 4
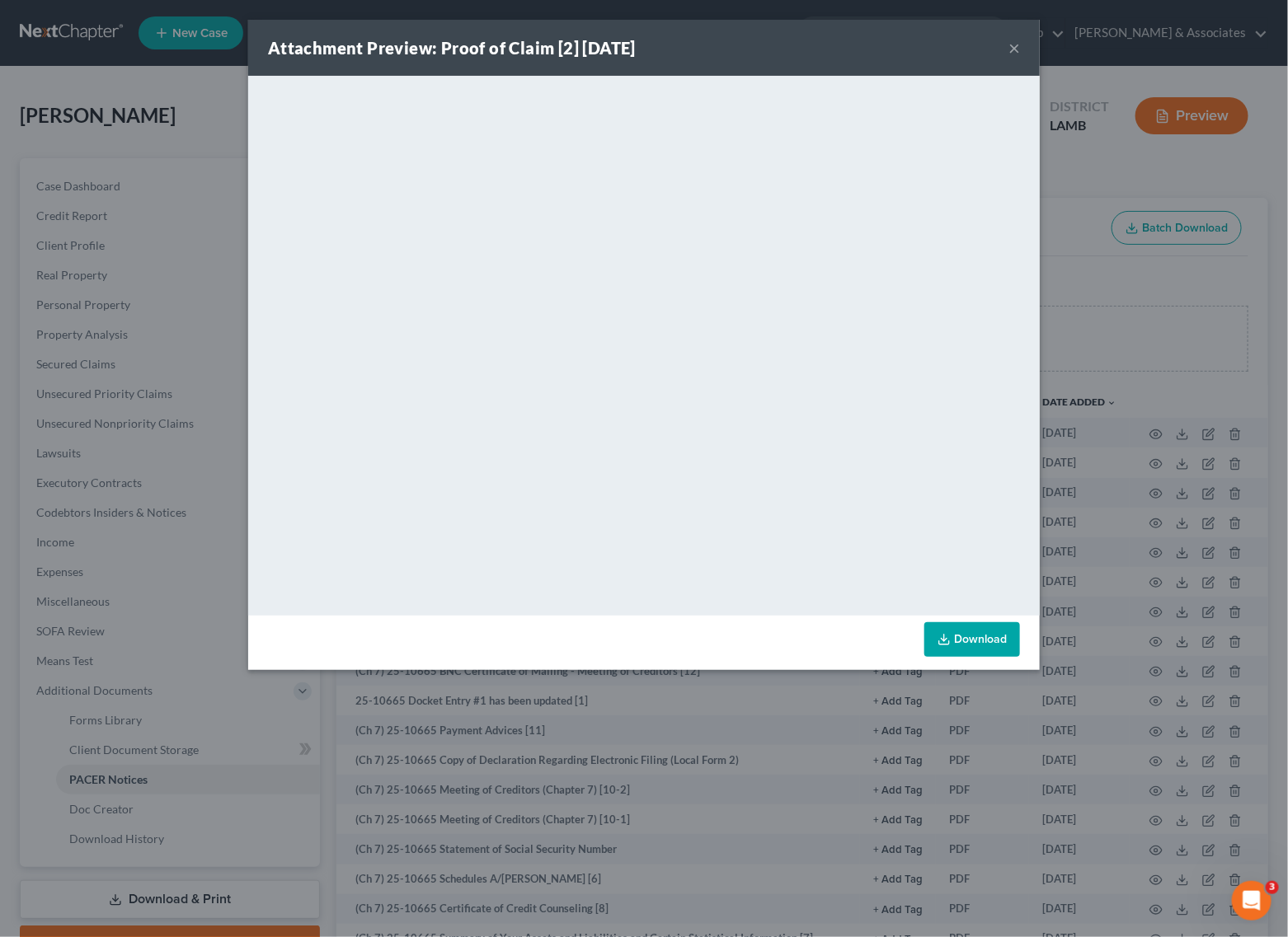
click at [1017, 47] on button "×" at bounding box center [1014, 47] width 11 height 20
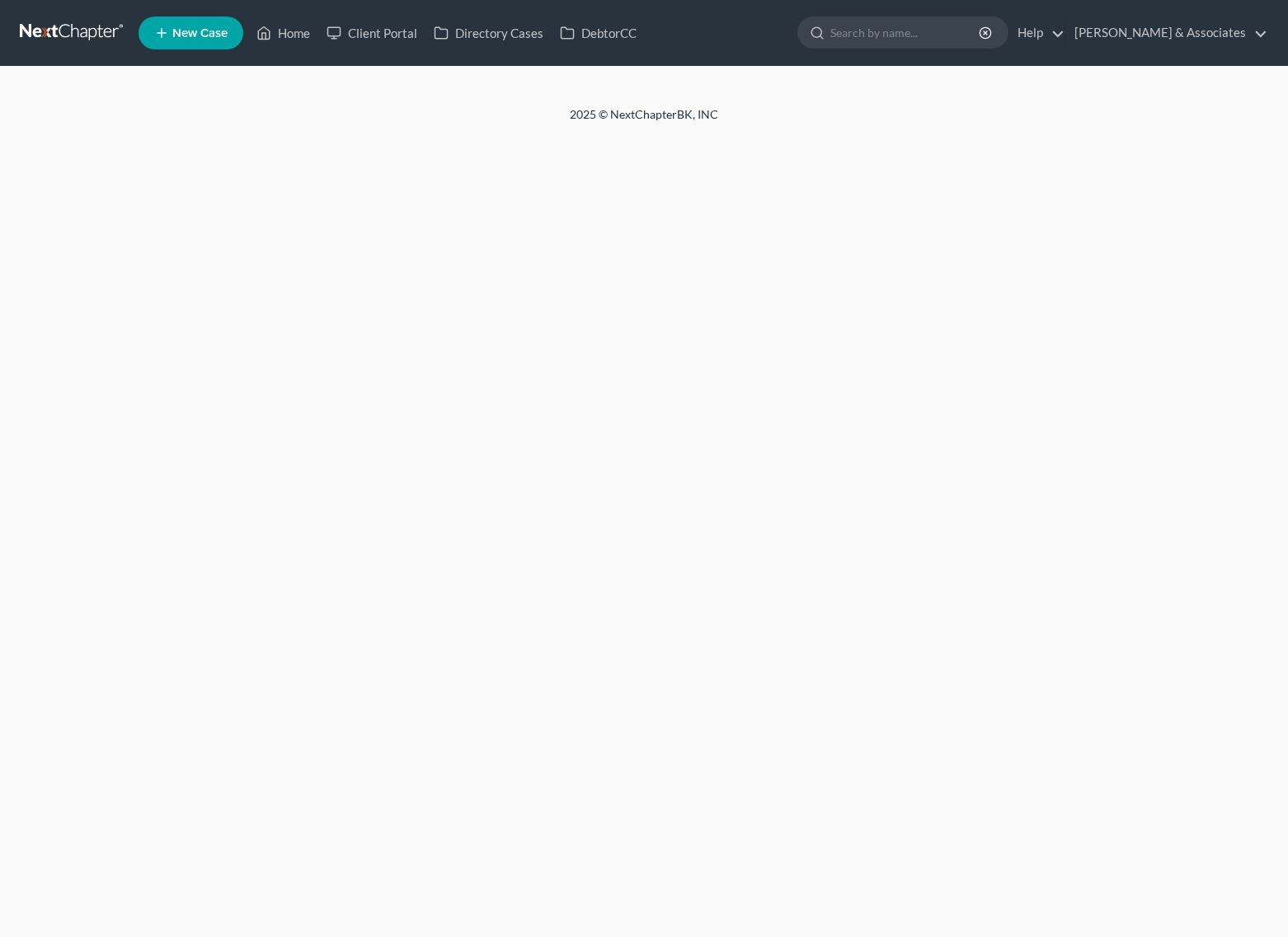
select select "8"
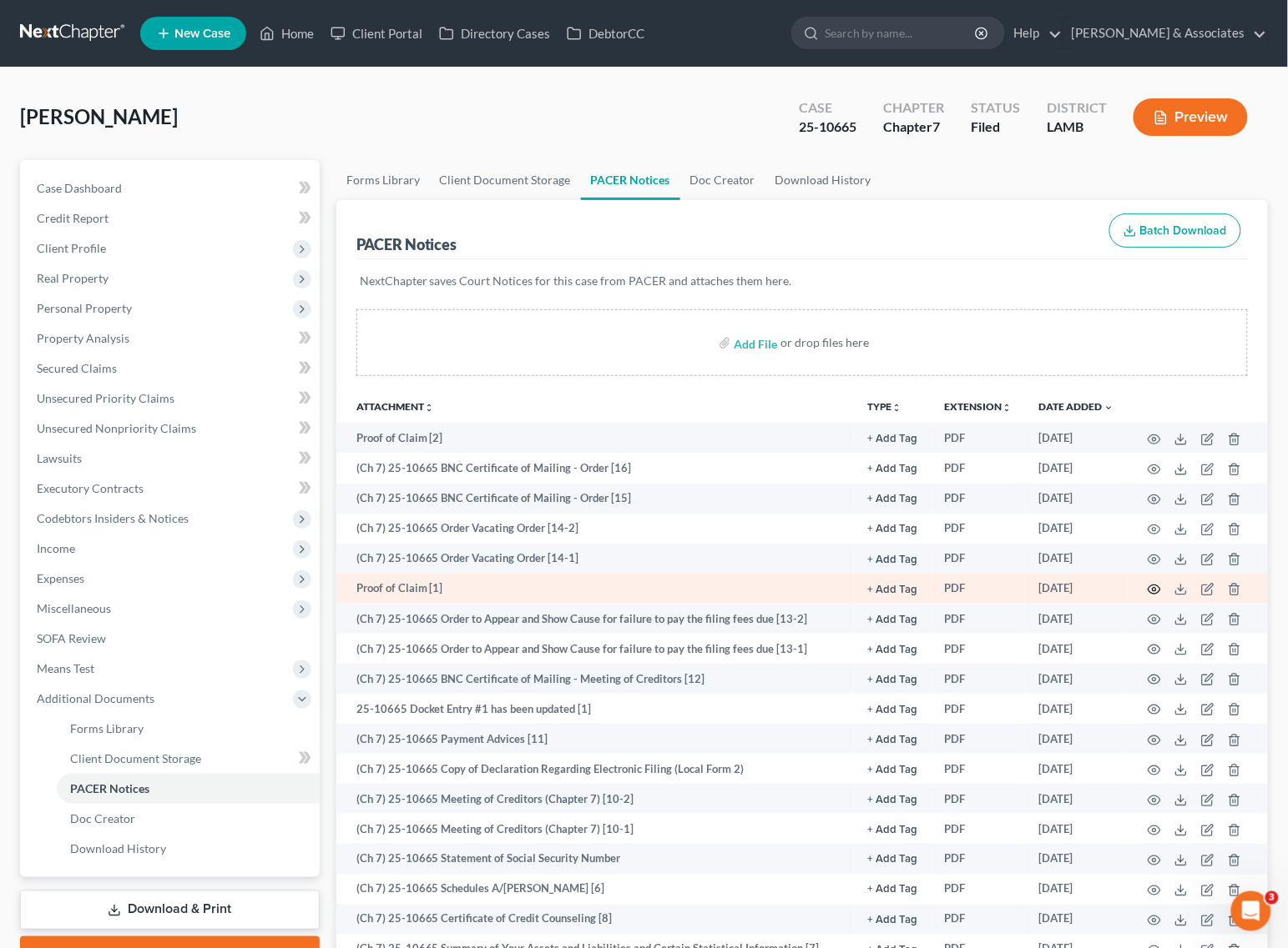
click at [1150, 584] on icon "button" at bounding box center [1154, 590] width 13 height 13
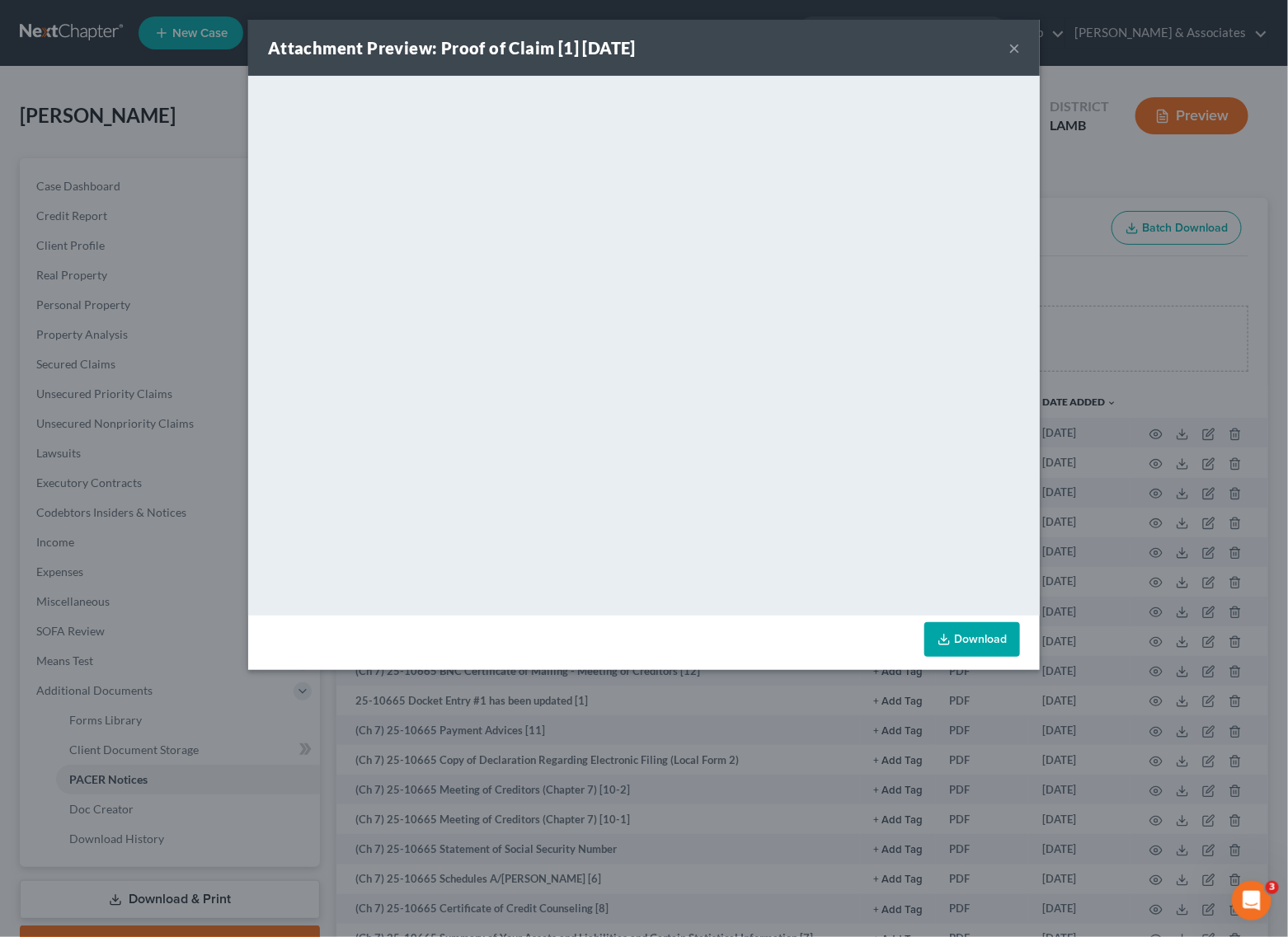
drag, startPoint x: 1012, startPoint y: 48, endPoint x: 735, endPoint y: 25, distance: 278.0
click at [1012, 48] on button "×" at bounding box center [1014, 47] width 11 height 20
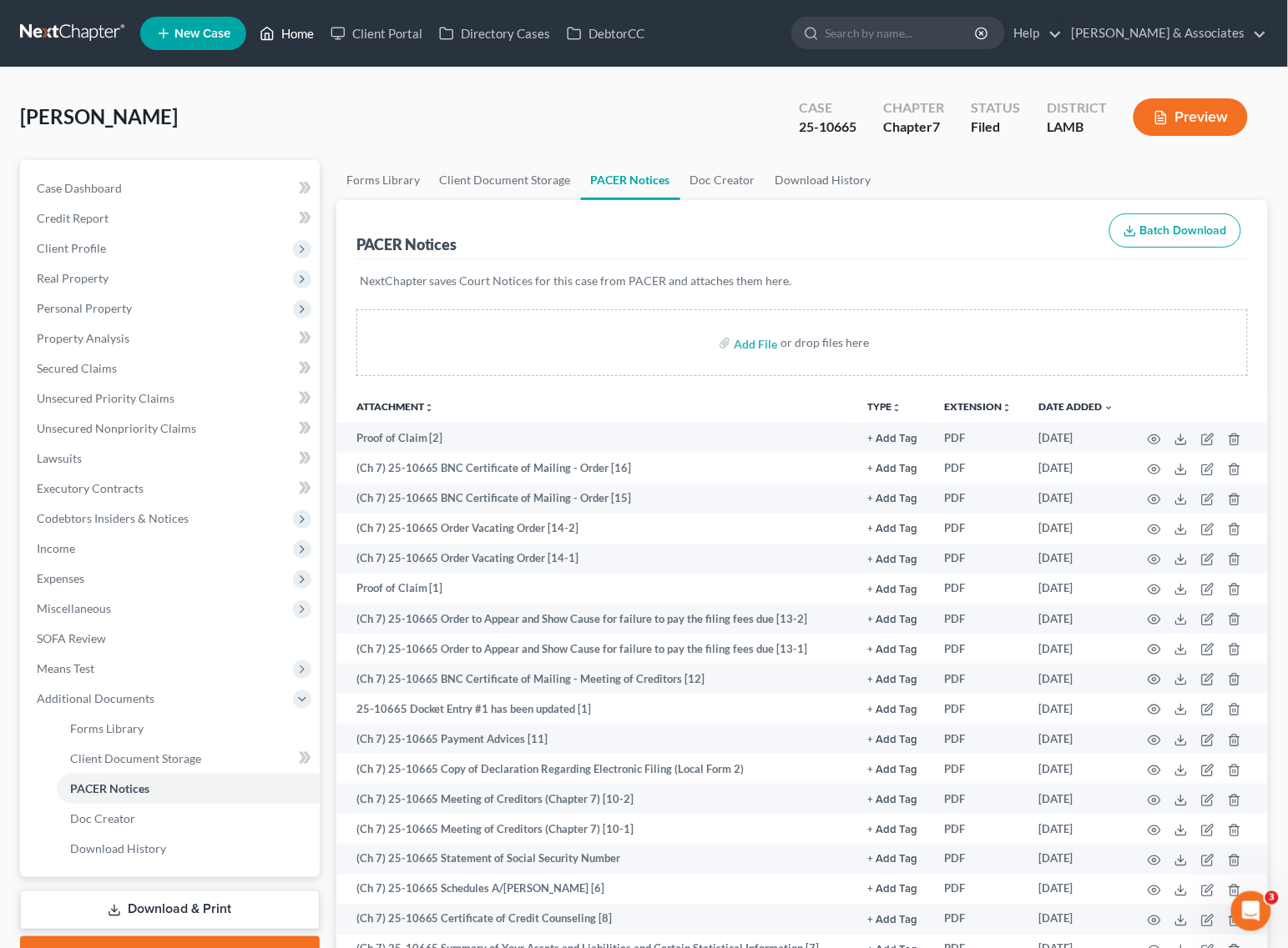
click at [293, 35] on link "Home" at bounding box center [286, 33] width 71 height 30
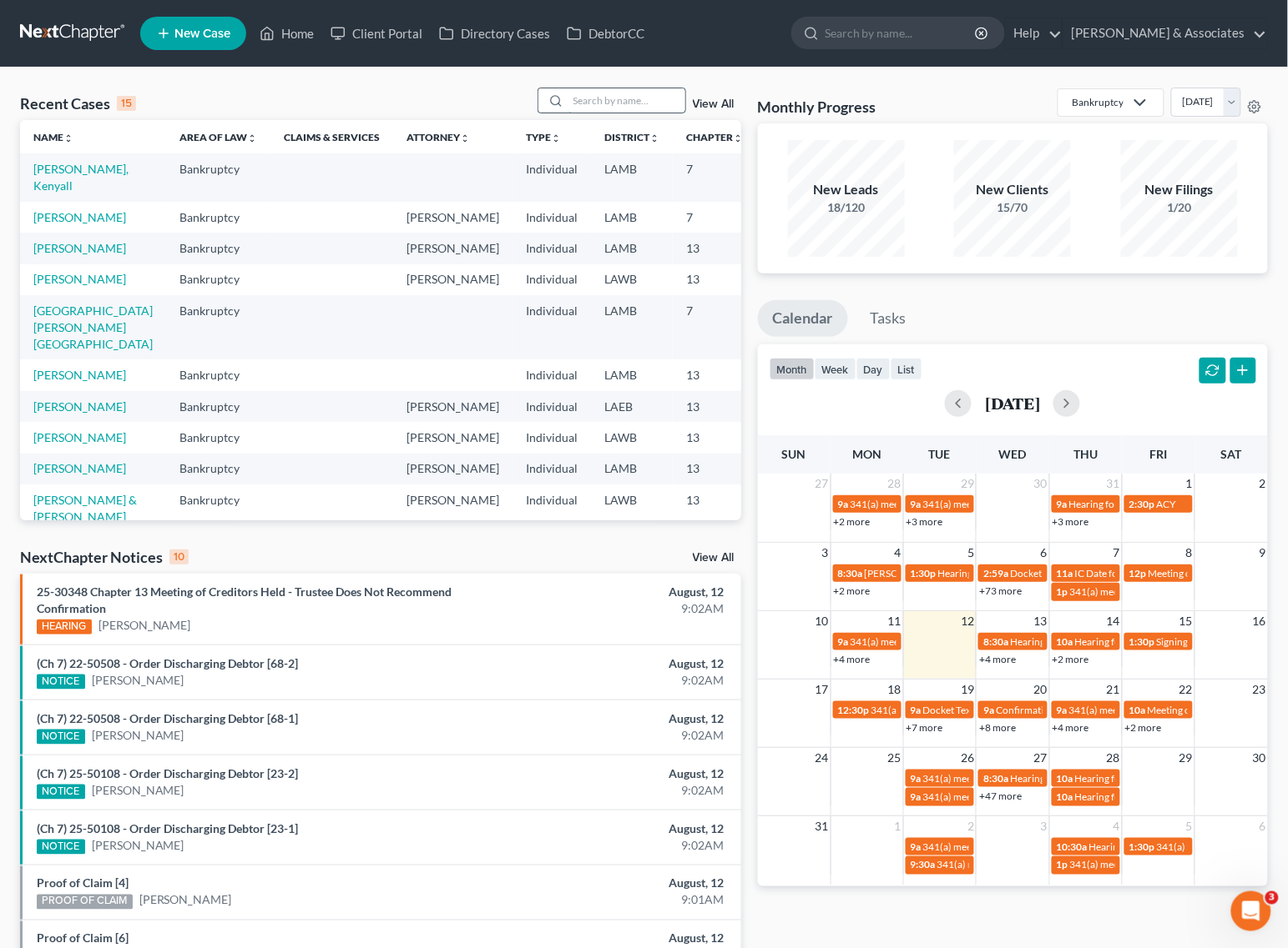
click at [632, 102] on input "search" at bounding box center [626, 100] width 117 height 25
type input "davis"
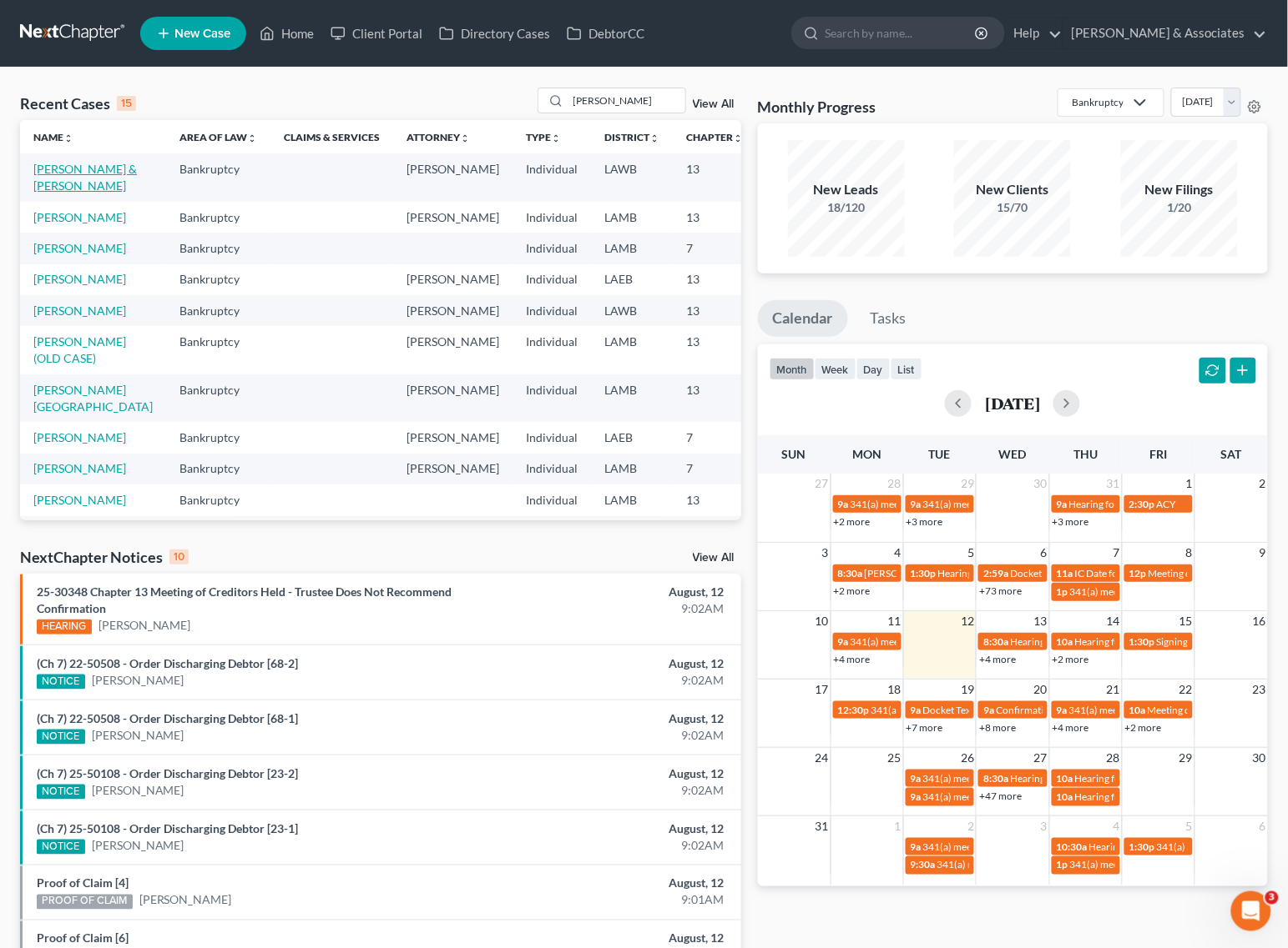
click at [34, 181] on link "[PERSON_NAME] & [PERSON_NAME]" at bounding box center [84, 177] width 103 height 31
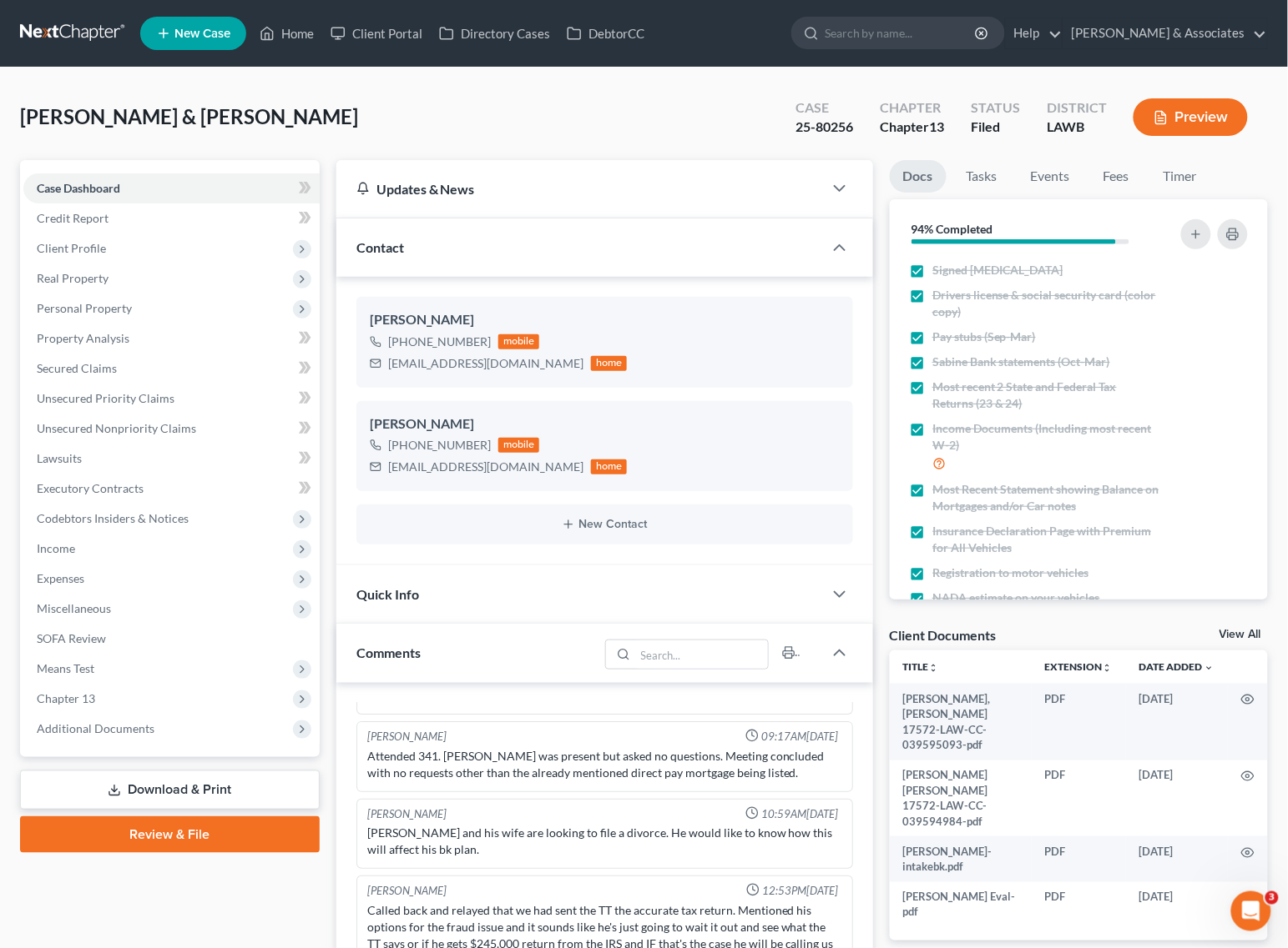
scroll to position [766, 0]
click at [101, 730] on span "Additional Documents" at bounding box center [96, 728] width 118 height 14
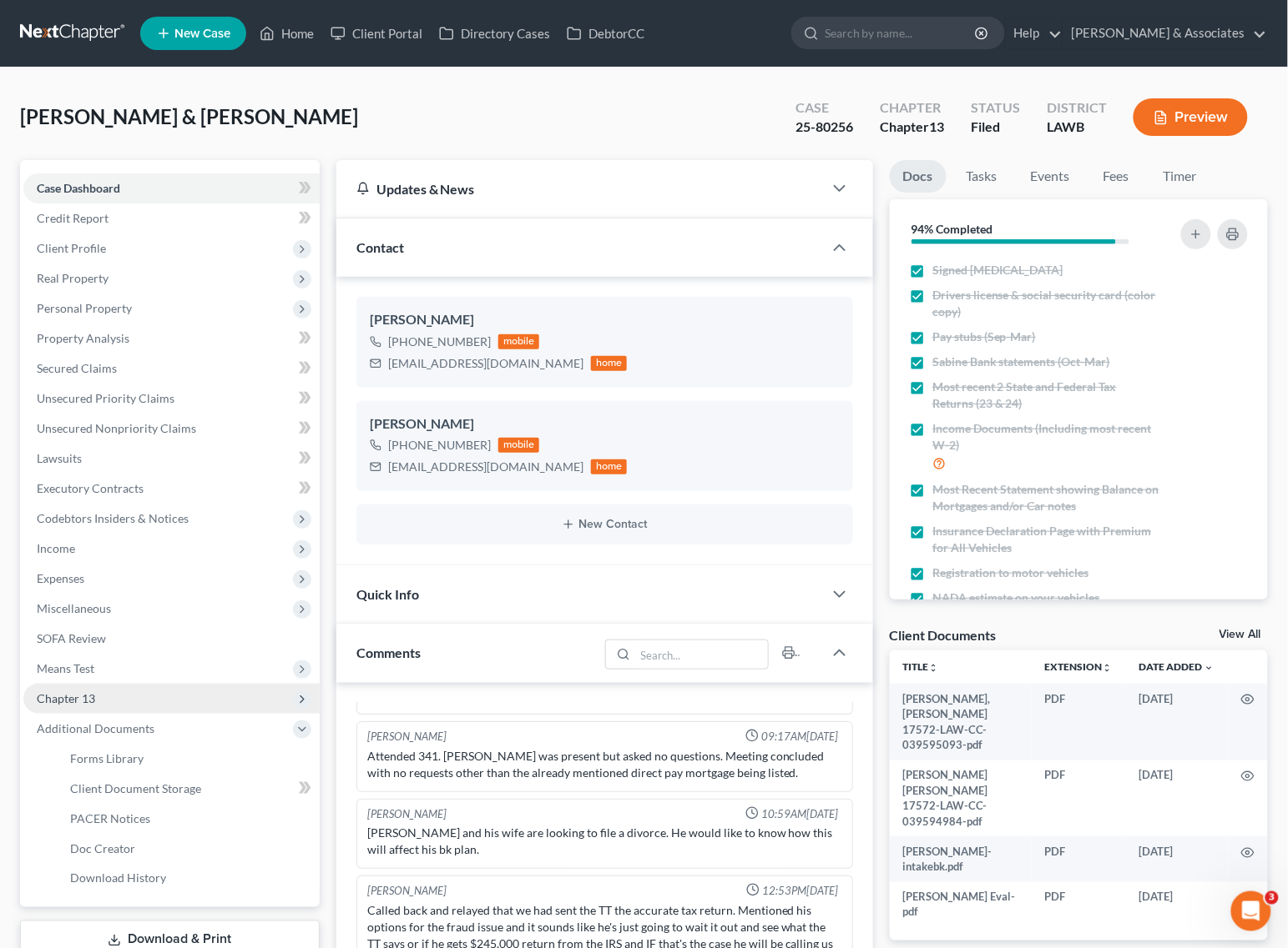
click at [107, 694] on span "Chapter 13" at bounding box center [172, 700] width 296 height 30
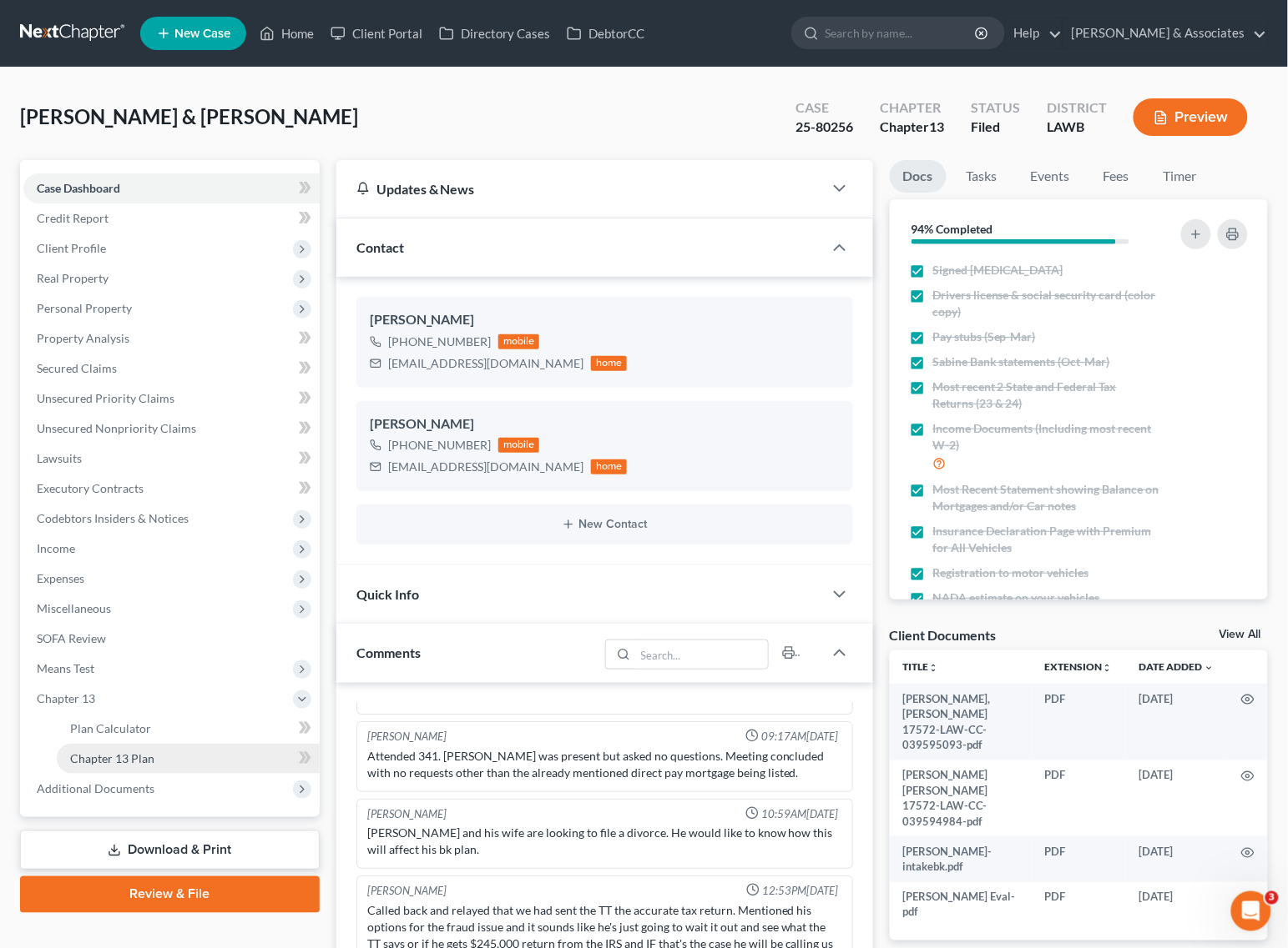
click at [101, 759] on span "Chapter 13 Plan" at bounding box center [112, 758] width 84 height 14
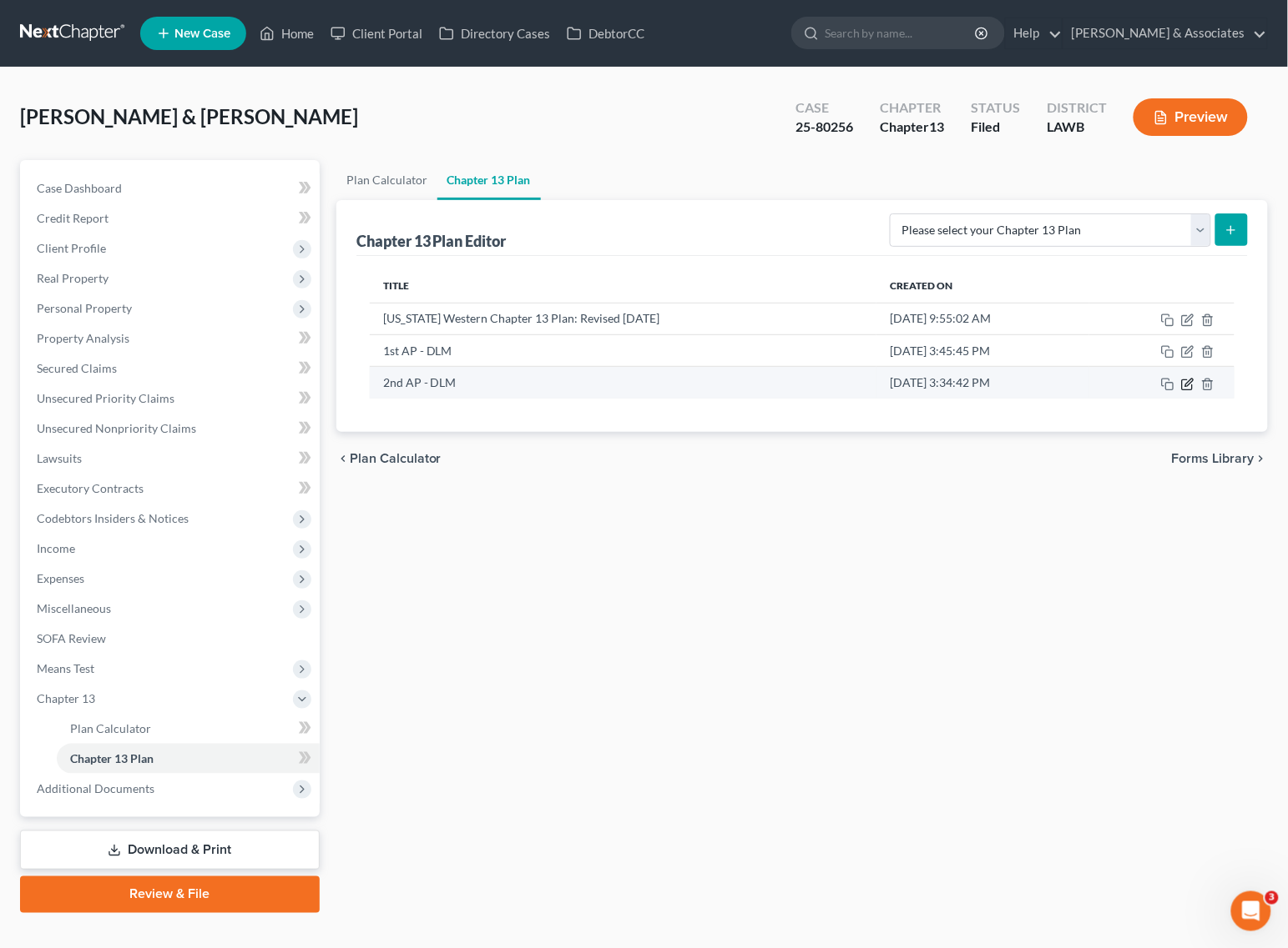
click at [1190, 386] on icon "button" at bounding box center [1187, 385] width 13 height 13
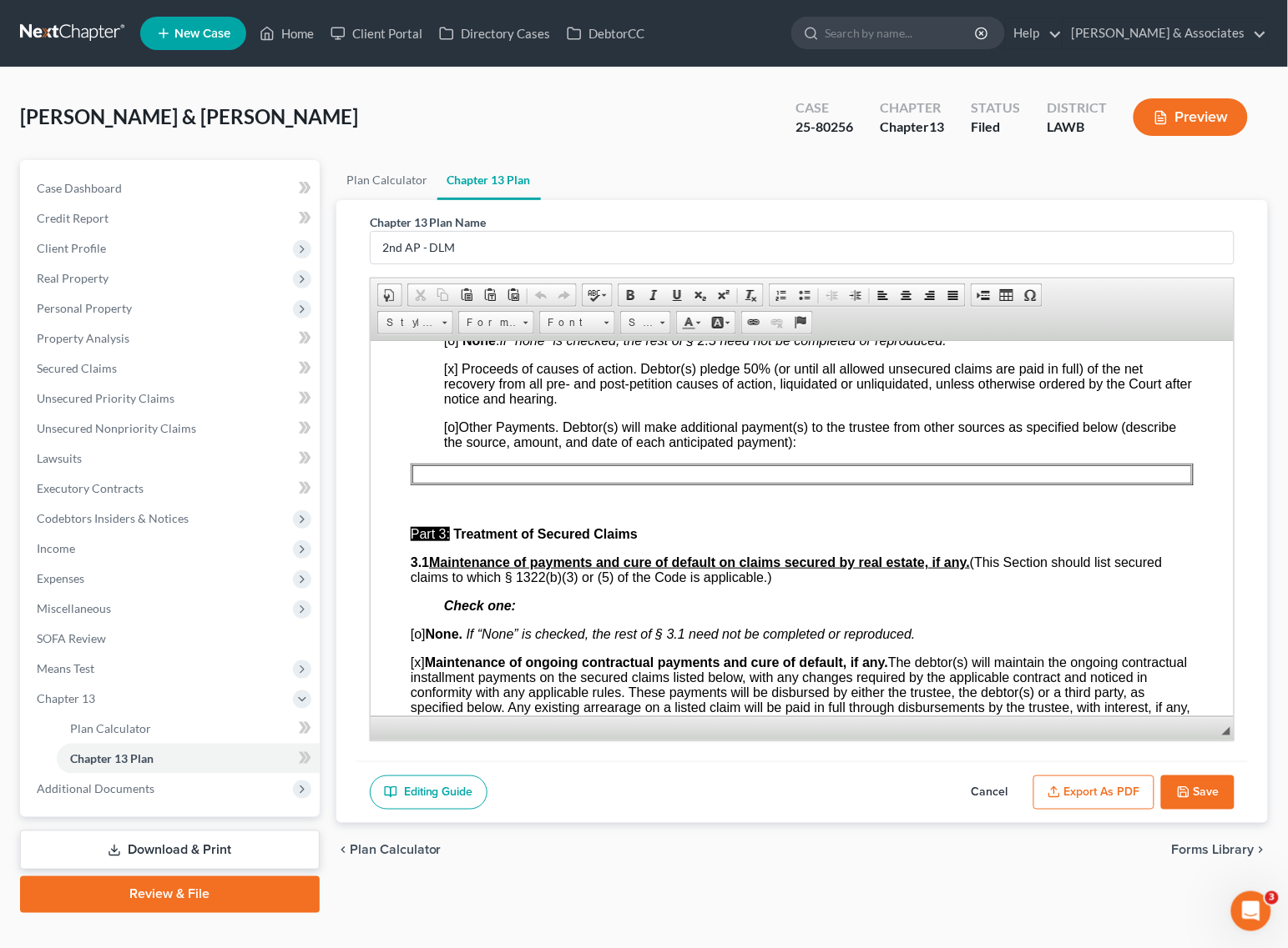
scroll to position [1251, 0]
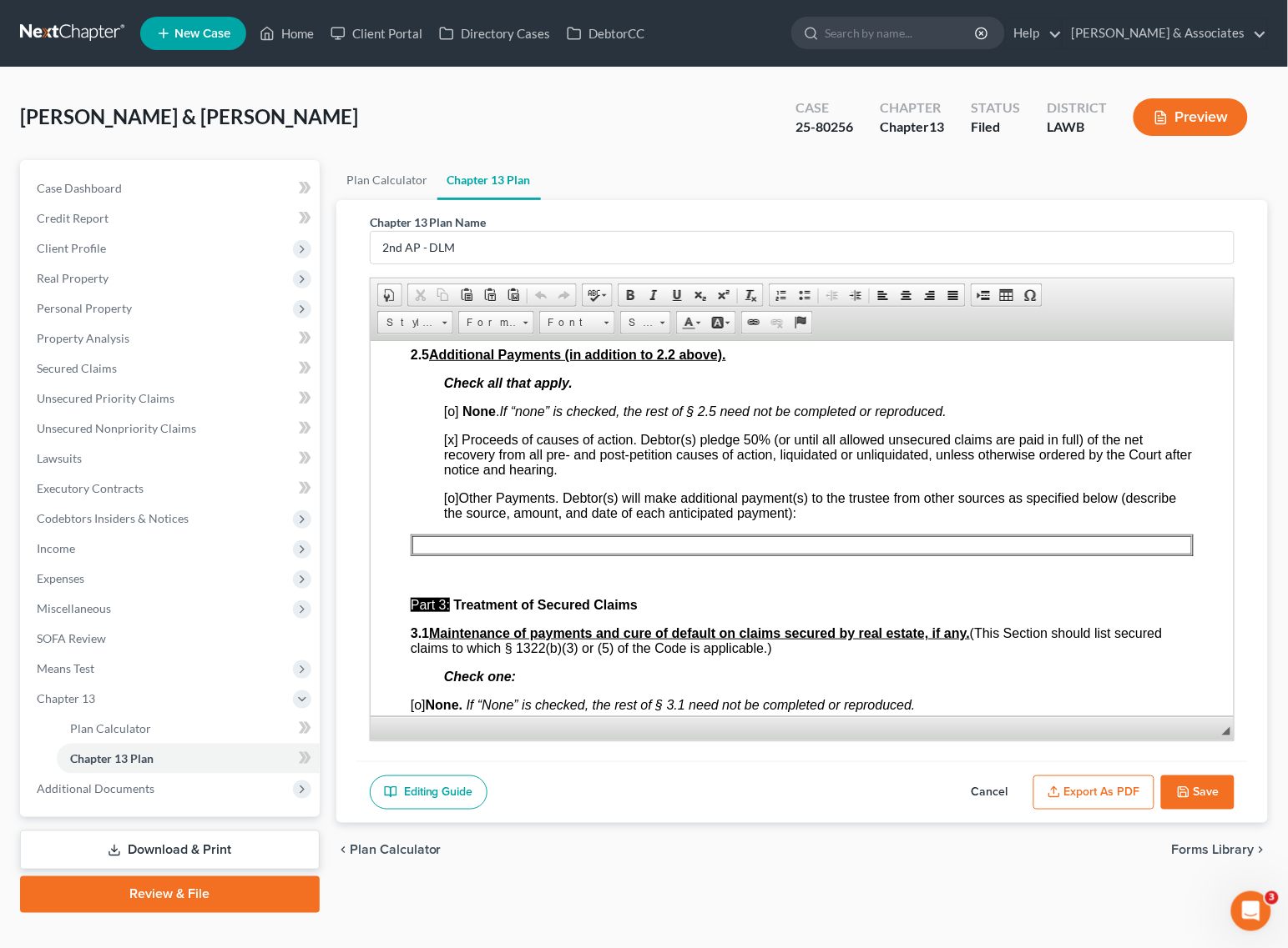
click at [978, 789] on button "Cancel" at bounding box center [989, 793] width 73 height 35
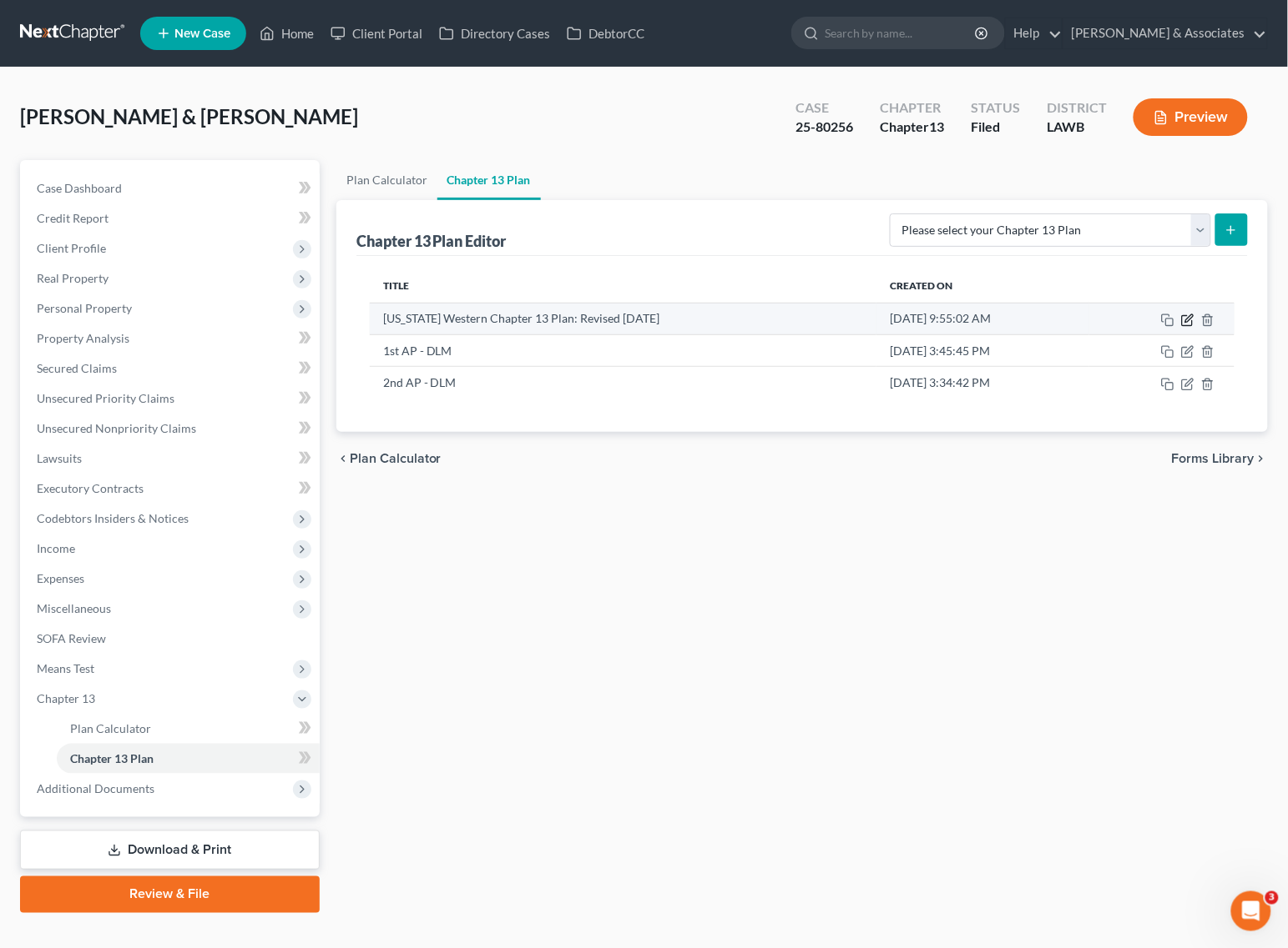
click at [1187, 316] on icon "button" at bounding box center [1187, 320] width 13 height 13
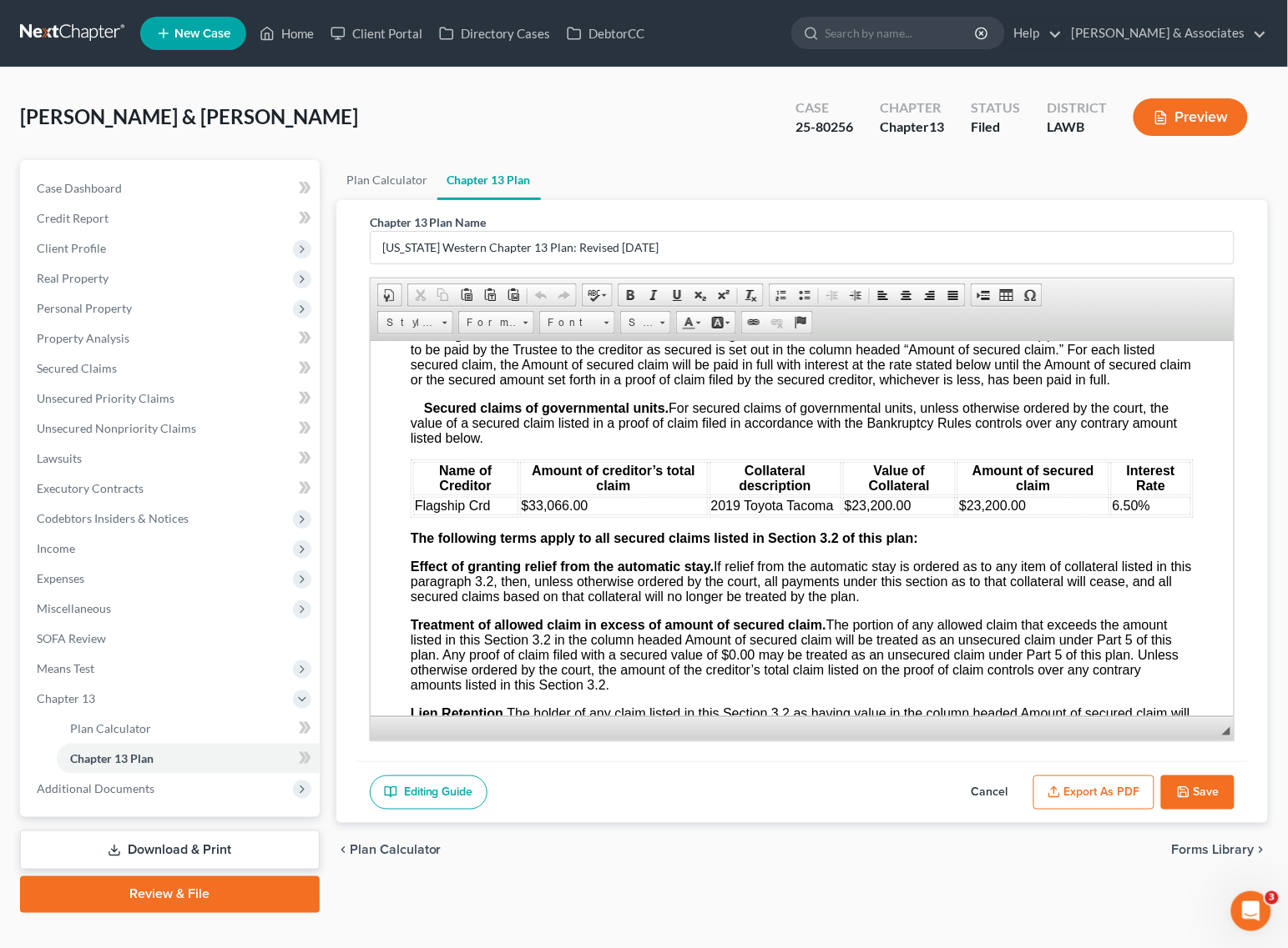
scroll to position [1981, 0]
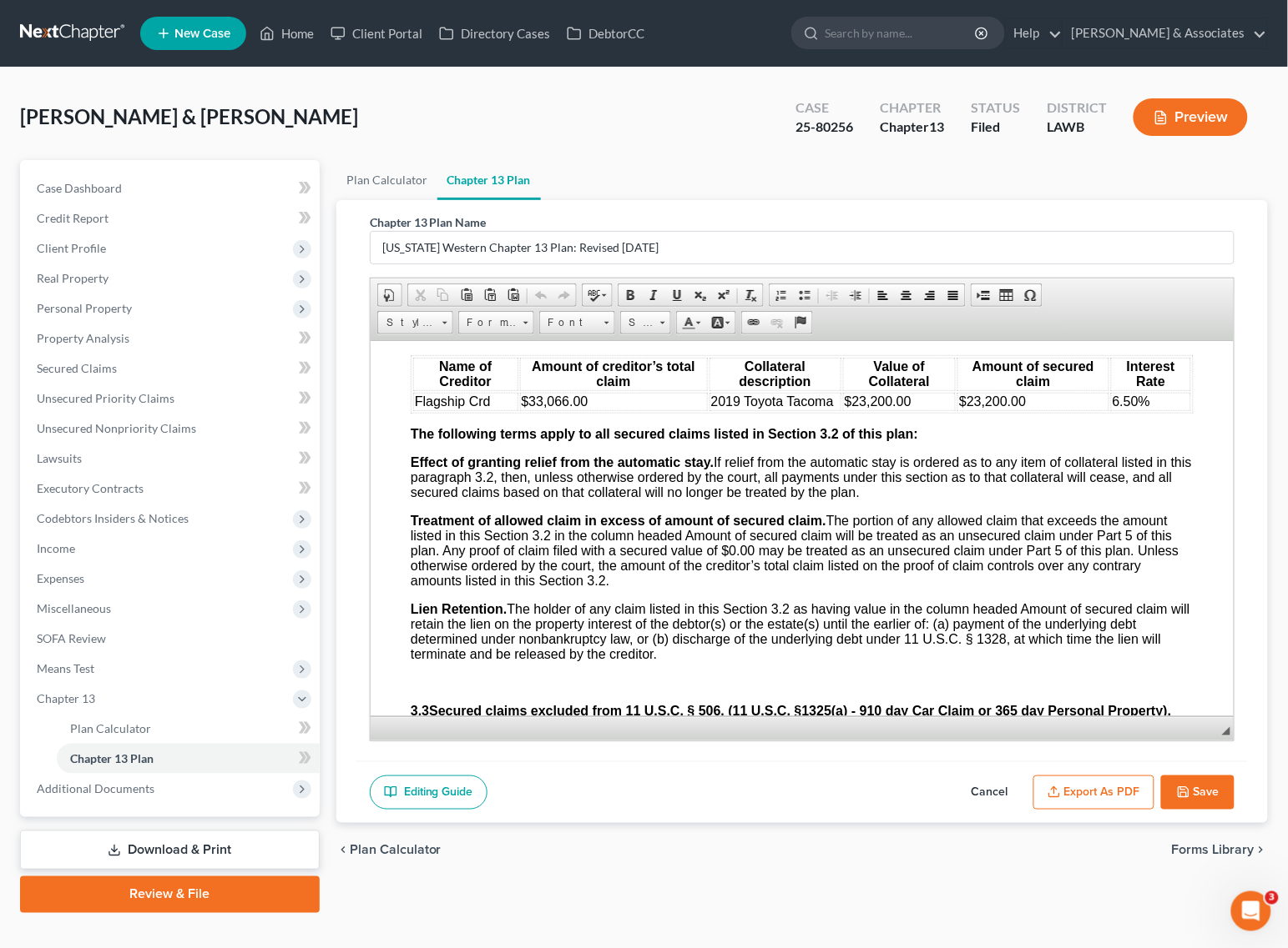
click at [996, 796] on button "Cancel" at bounding box center [989, 793] width 73 height 35
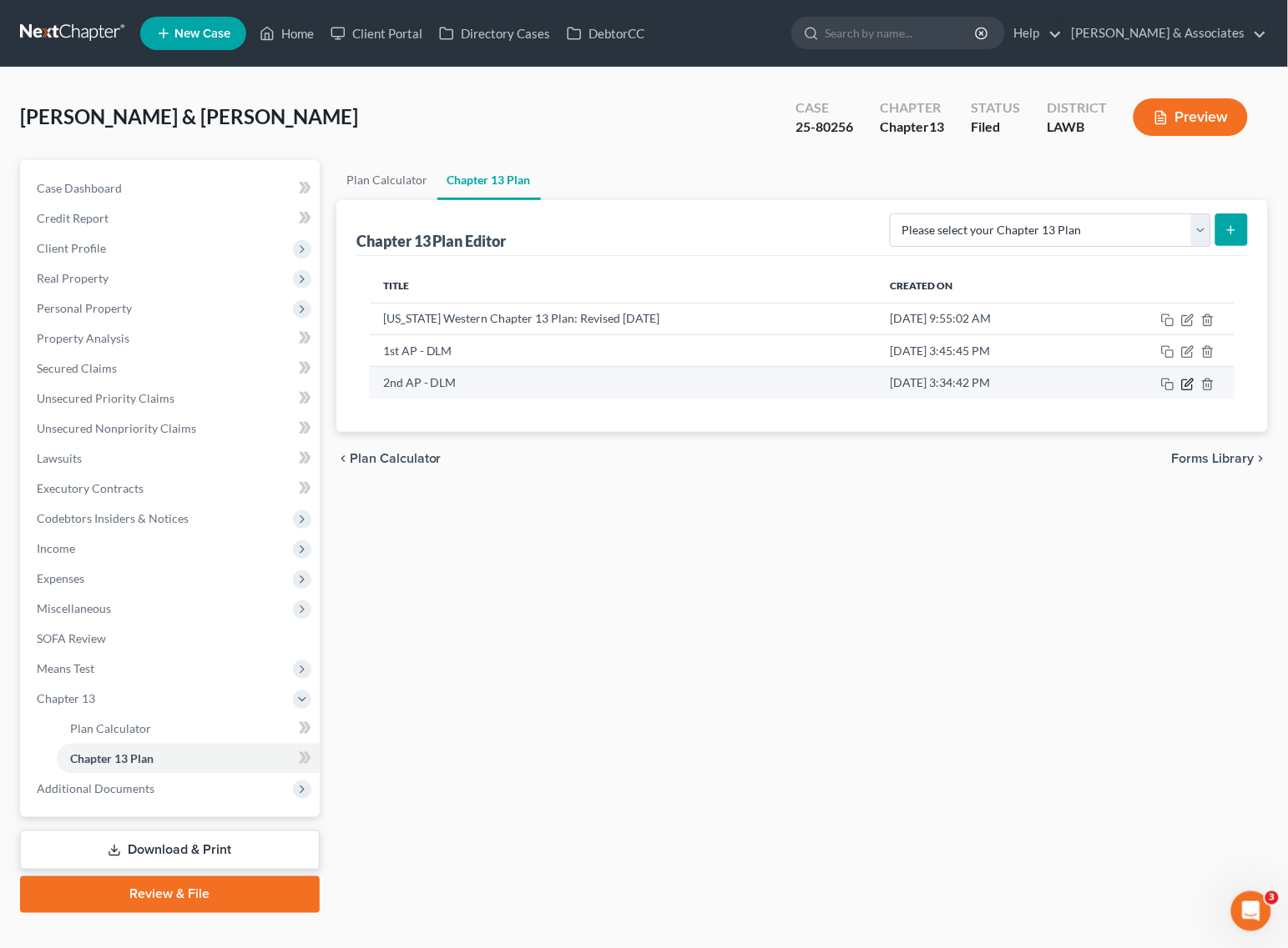
click at [1187, 386] on icon "button" at bounding box center [1187, 385] width 13 height 13
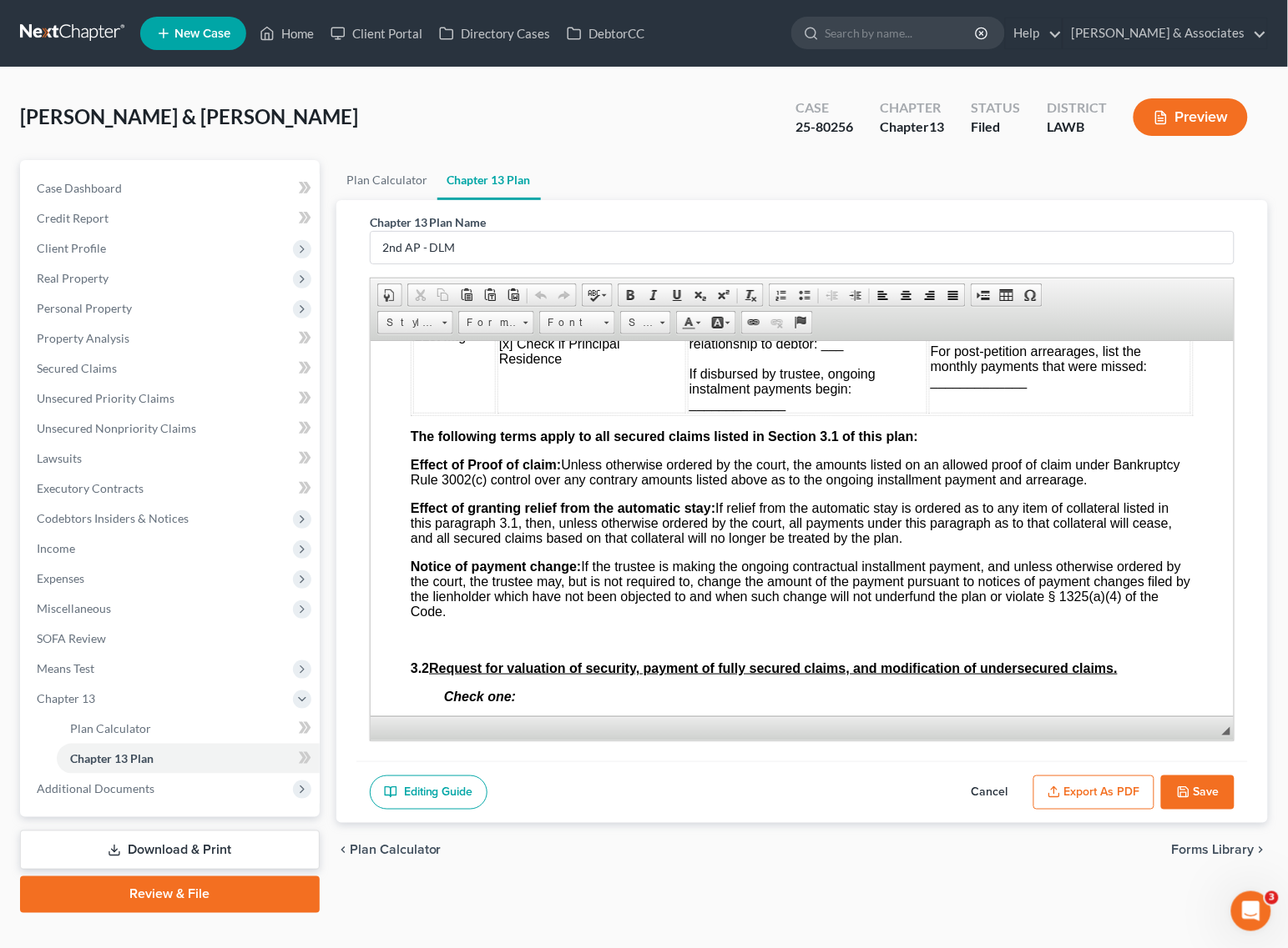
scroll to position [2190, 0]
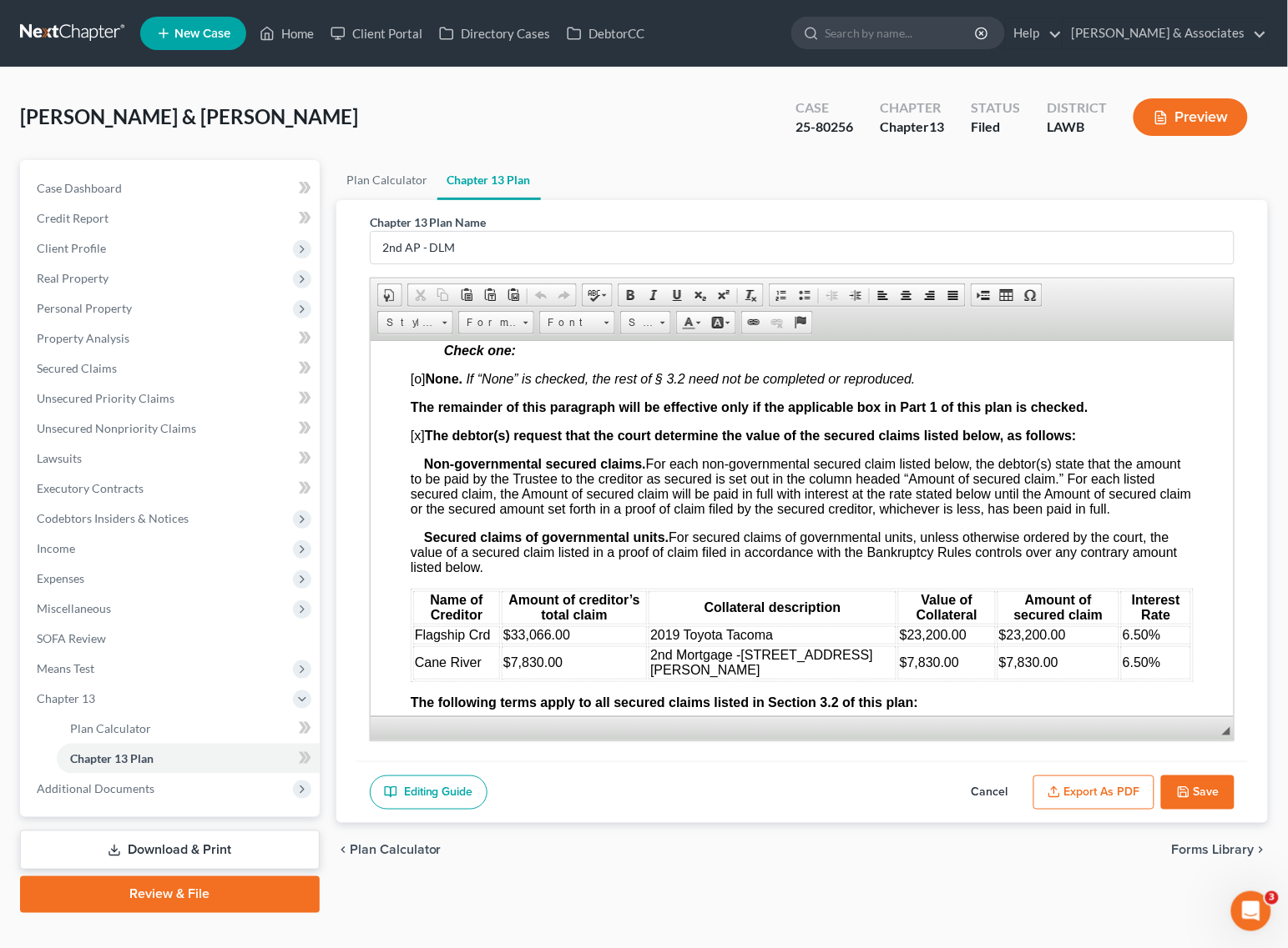
drag, startPoint x: 993, startPoint y: 794, endPoint x: 861, endPoint y: 769, distance: 134.3
click at [993, 794] on button "Cancel" at bounding box center [989, 793] width 73 height 35
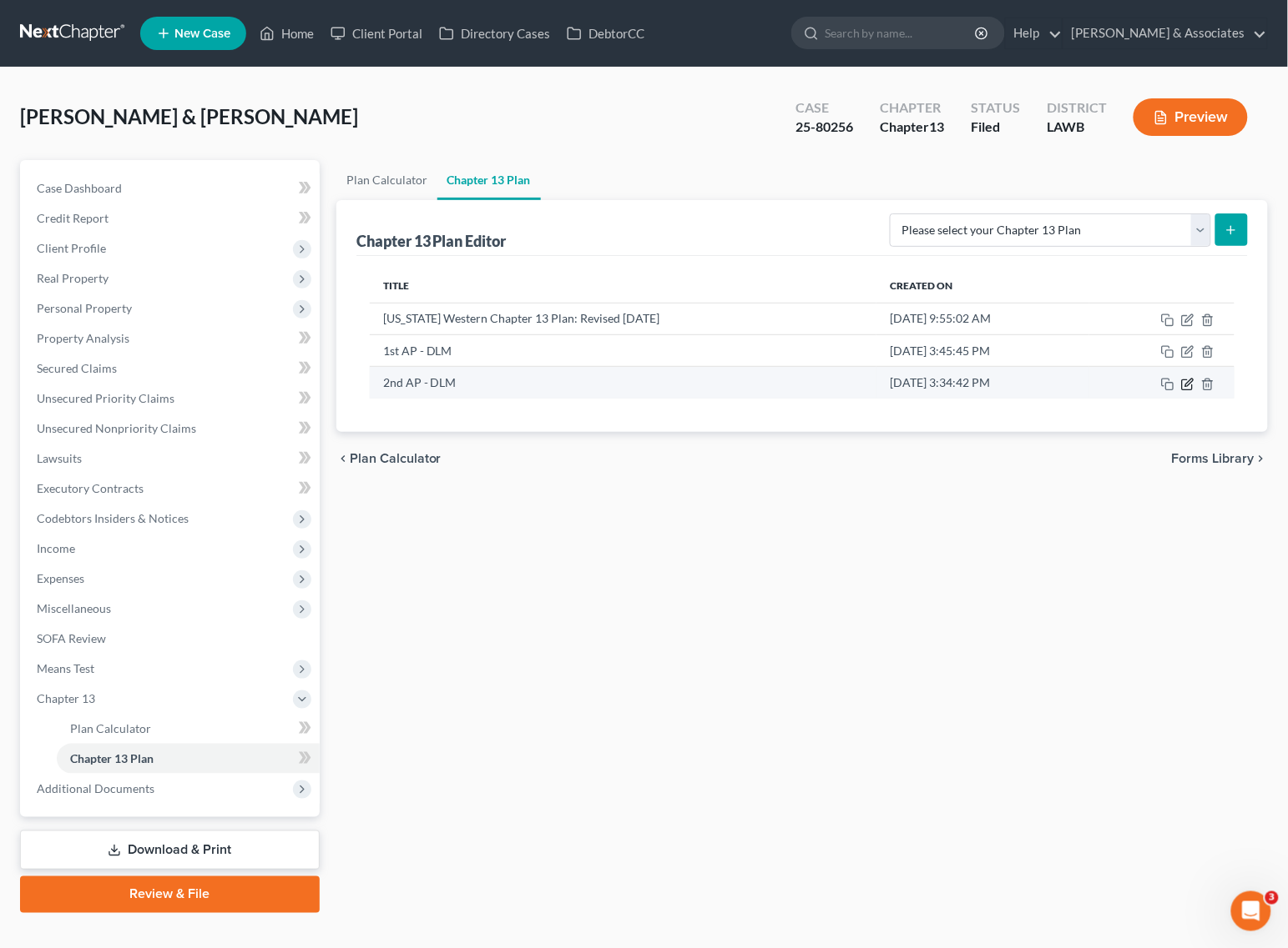
click at [1184, 386] on icon "button" at bounding box center [1187, 385] width 13 height 13
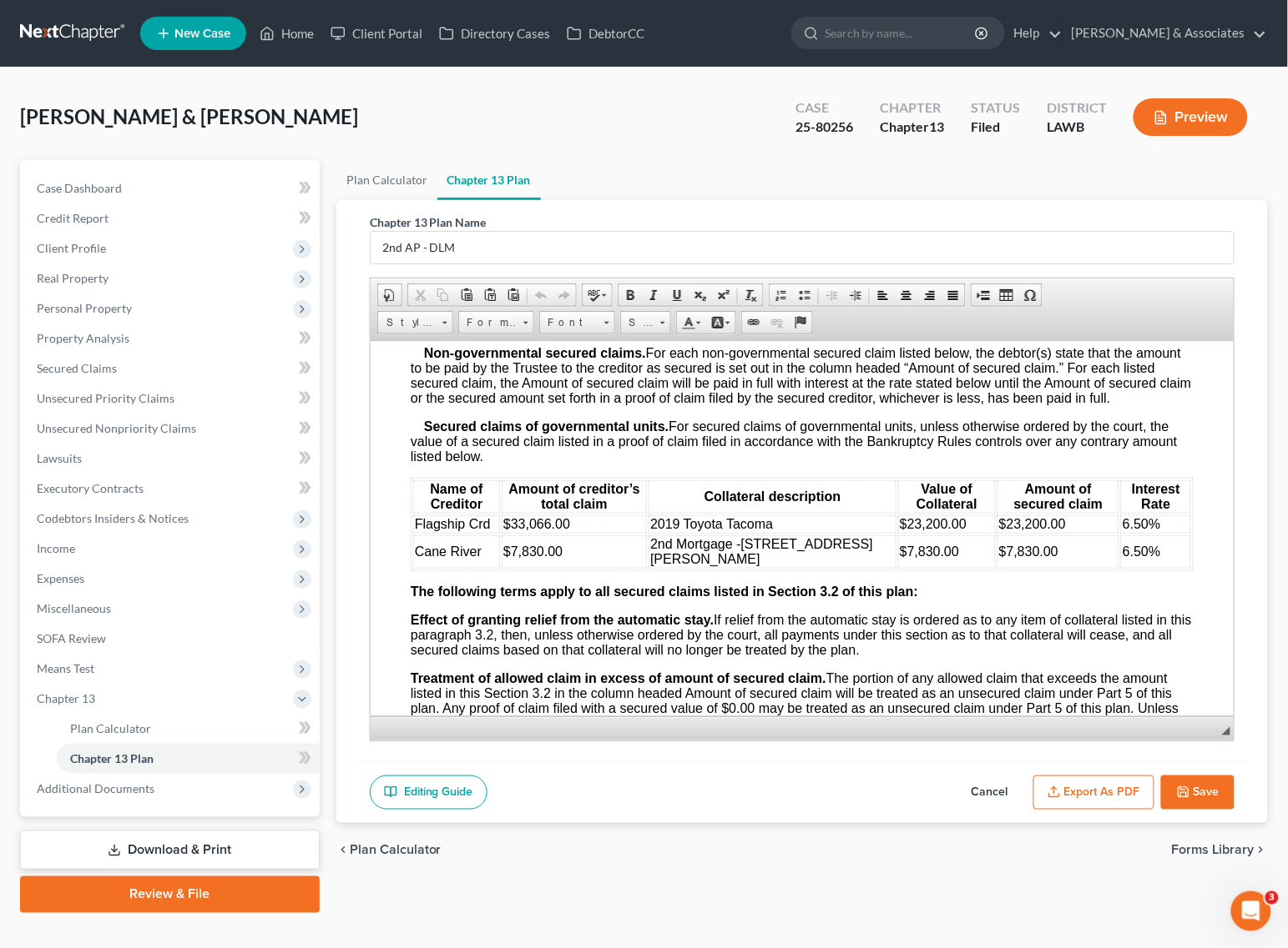
scroll to position [2607, 0]
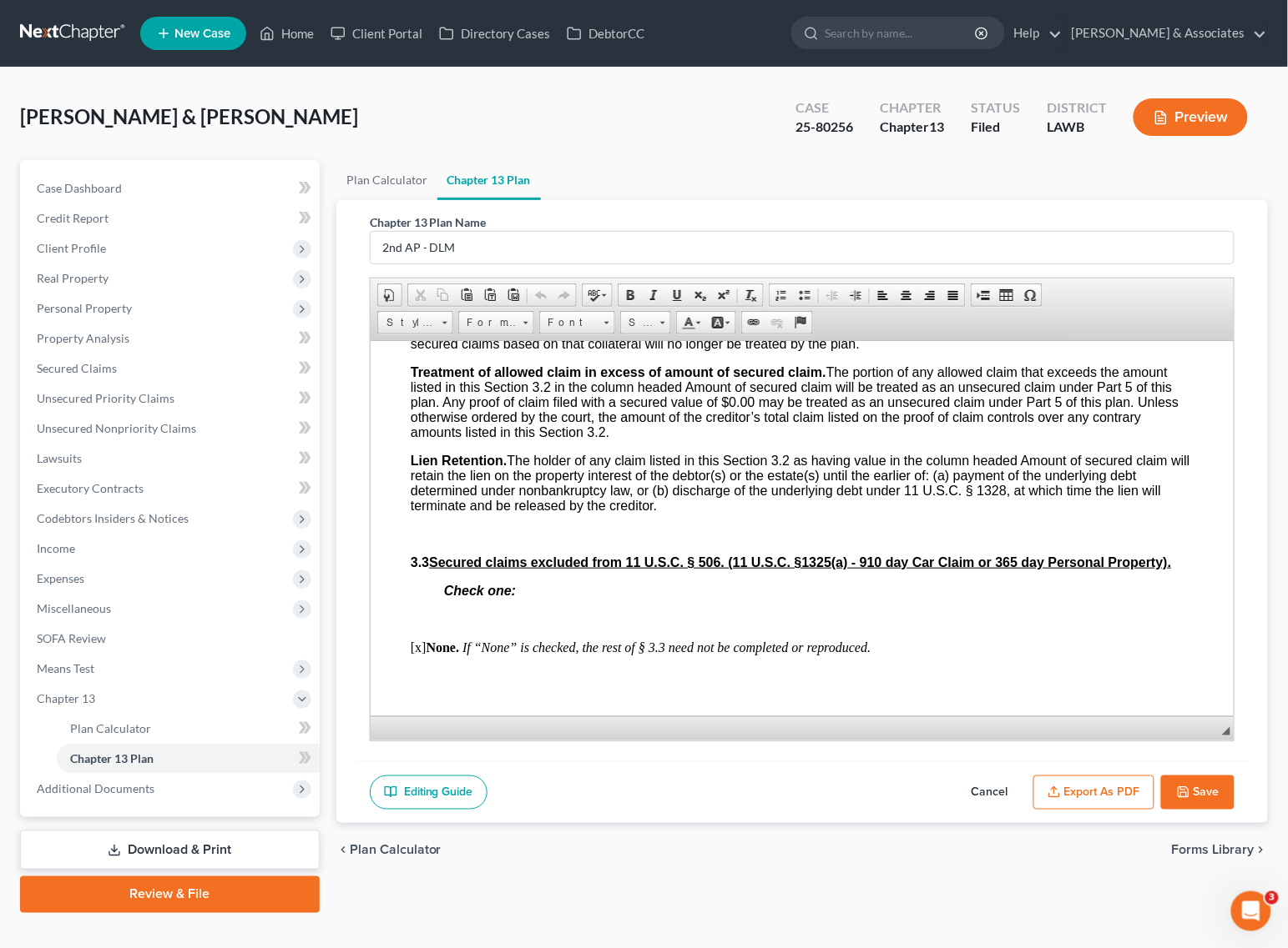
click at [978, 796] on button "Cancel" at bounding box center [989, 793] width 73 height 35
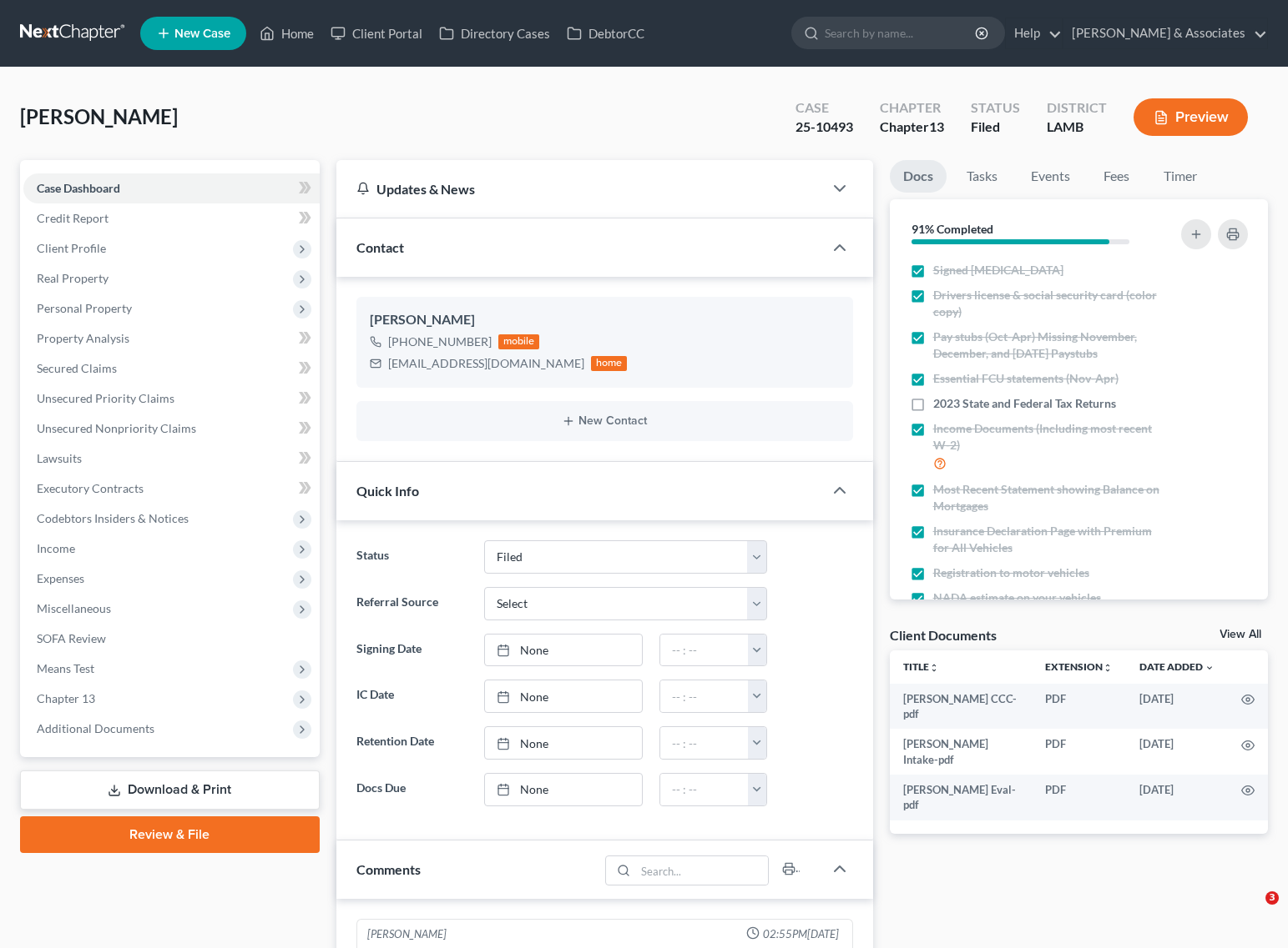
select select "8"
select select "0"
